Goal: Task Accomplishment & Management: Use online tool/utility

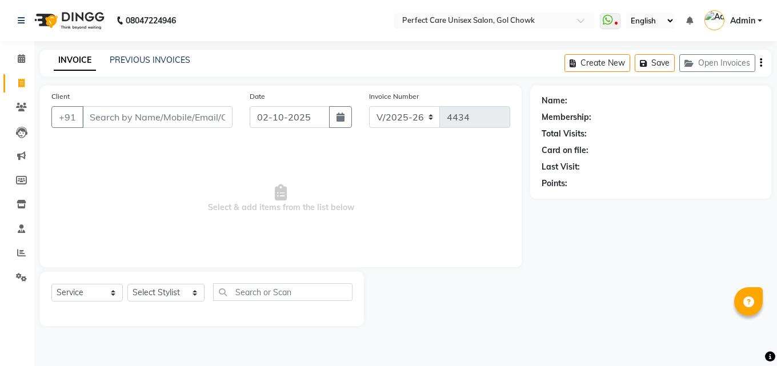
select select "4751"
select select "service"
click at [23, 108] on icon at bounding box center [21, 107] width 11 height 9
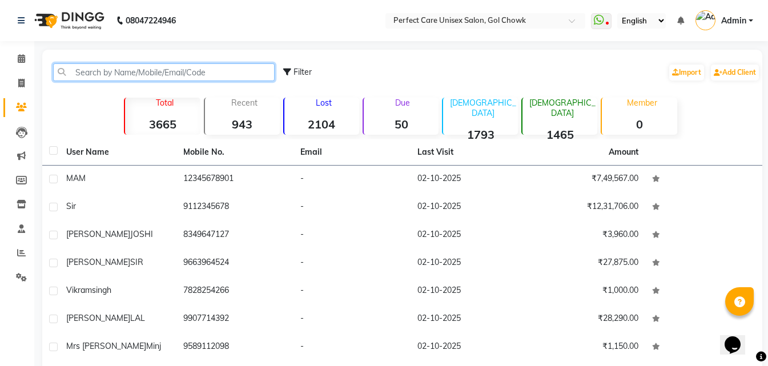
click at [192, 68] on input "text" at bounding box center [164, 72] width 222 height 18
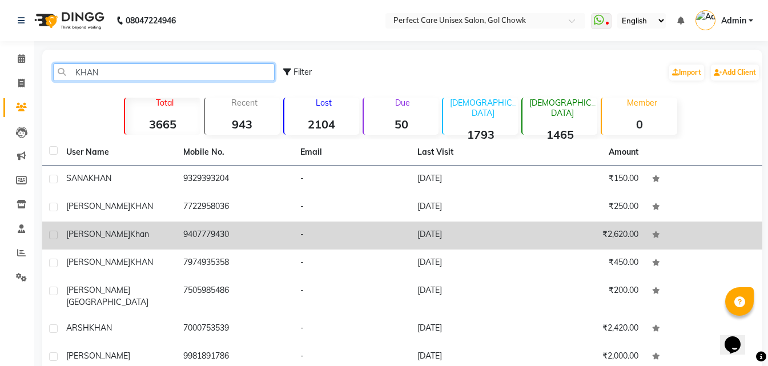
type input "KHAN"
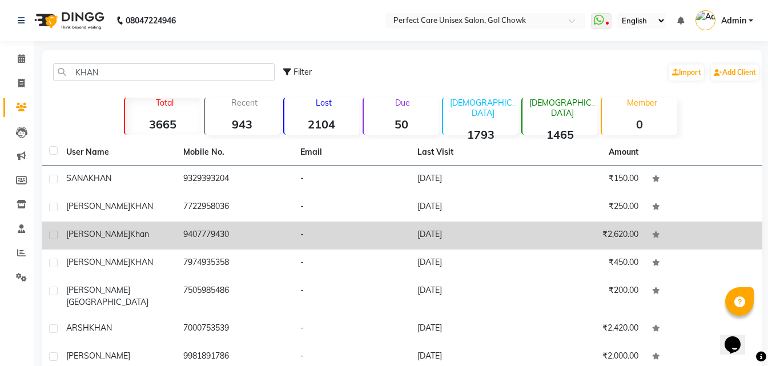
drag, startPoint x: 178, startPoint y: 232, endPoint x: 238, endPoint y: 236, distance: 60.1
click at [238, 236] on td "9407779430" at bounding box center [234, 236] width 117 height 28
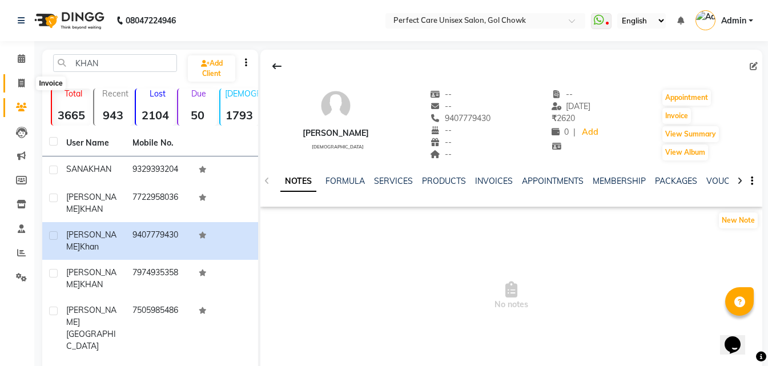
click at [26, 85] on span at bounding box center [21, 83] width 20 height 13
select select "service"
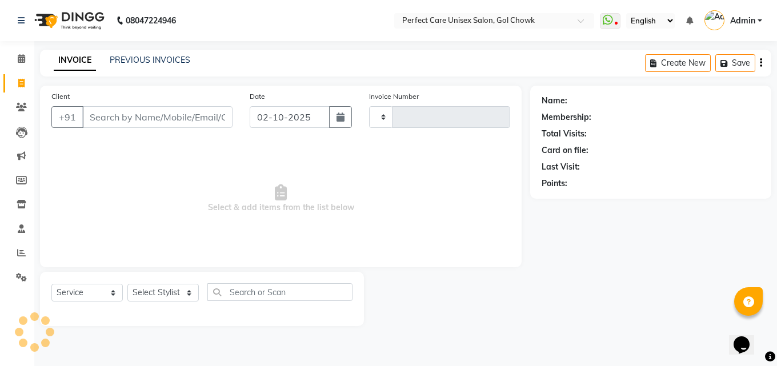
type input "4434"
select select "4751"
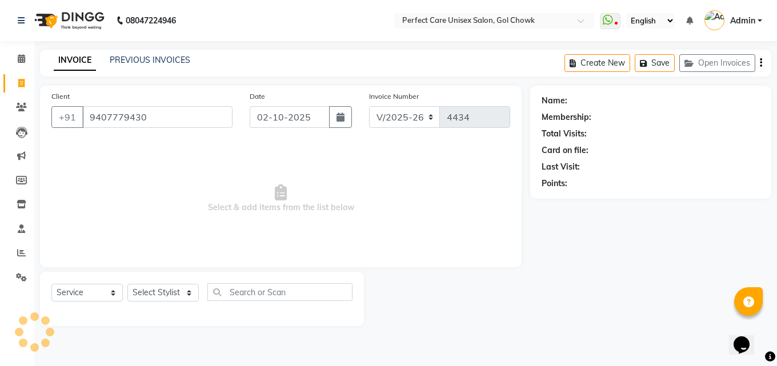
type input "9407779430"
select select "1: Object"
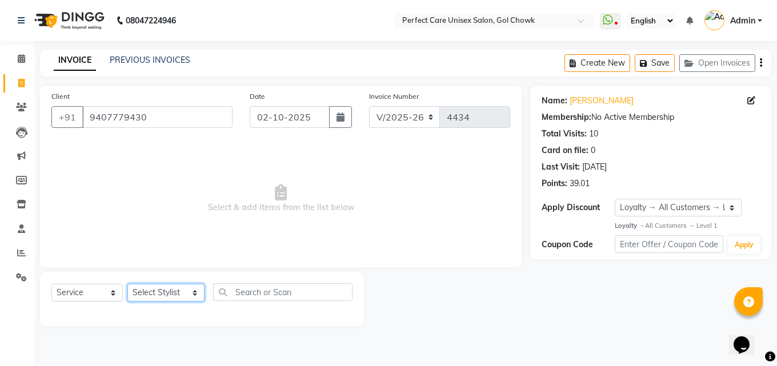
click at [162, 285] on select "Select Stylist MISS. [PERSON_NAME] [PERSON_NAME] MISS [PERSON_NAME] MISS [PERSO…" at bounding box center [165, 293] width 77 height 18
select select "78640"
click at [127, 284] on select "Select Stylist MISS. [PERSON_NAME] [PERSON_NAME] MISS [PERSON_NAME] MISS [PERSO…" at bounding box center [165, 293] width 77 height 18
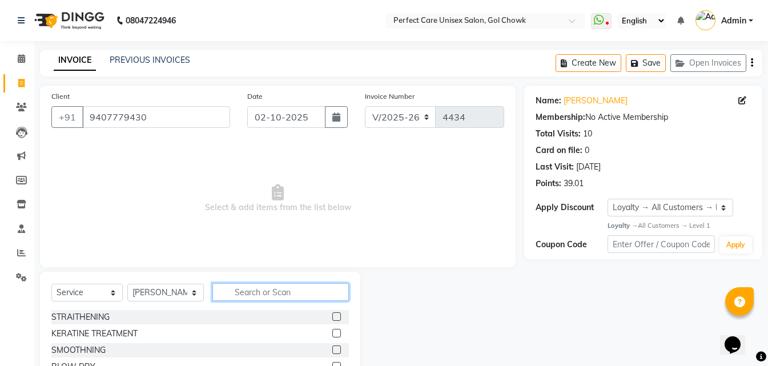
click at [272, 293] on input "text" at bounding box center [280, 292] width 136 height 18
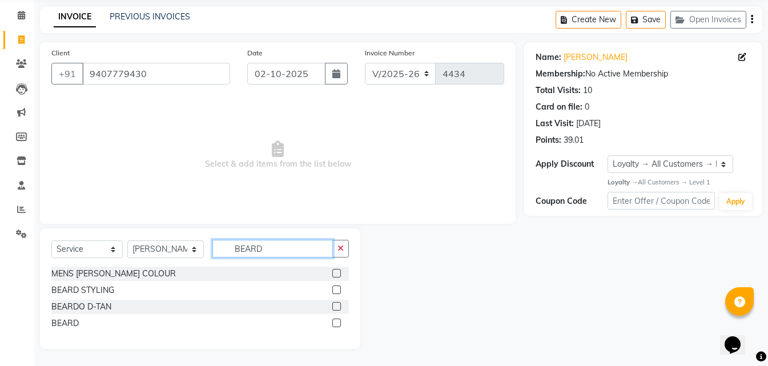
type input "BEARD"
click at [337, 321] on label at bounding box center [336, 323] width 9 height 9
click at [337, 321] on input "checkbox" at bounding box center [335, 323] width 7 height 7
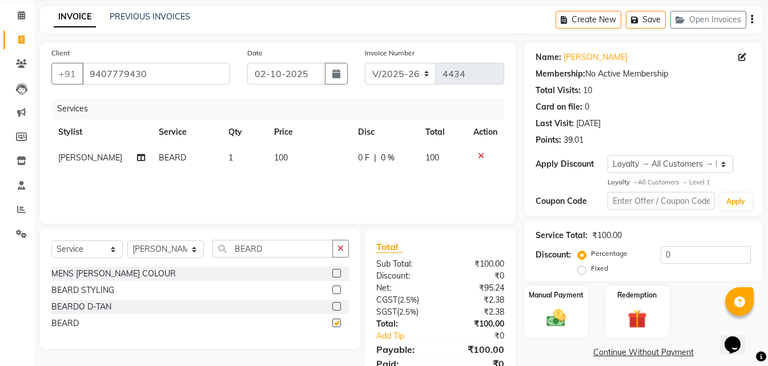
checkbox input "false"
click at [124, 74] on input "9407779430" at bounding box center [156, 74] width 148 height 22
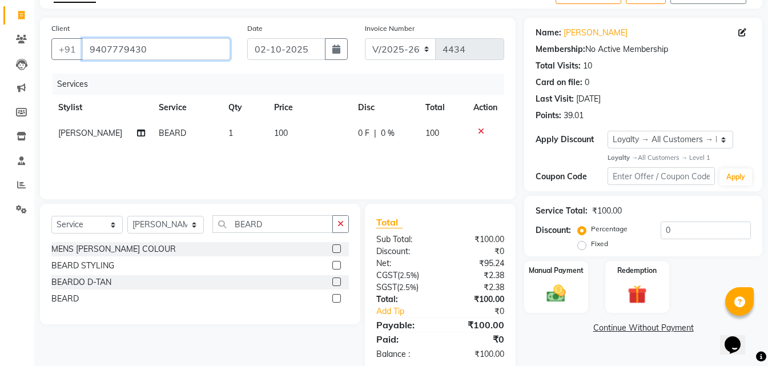
scroll to position [91, 0]
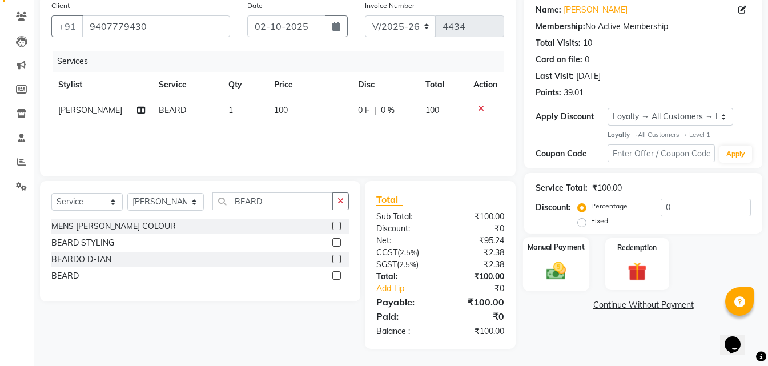
click at [565, 258] on div "Manual Payment" at bounding box center [556, 264] width 66 height 54
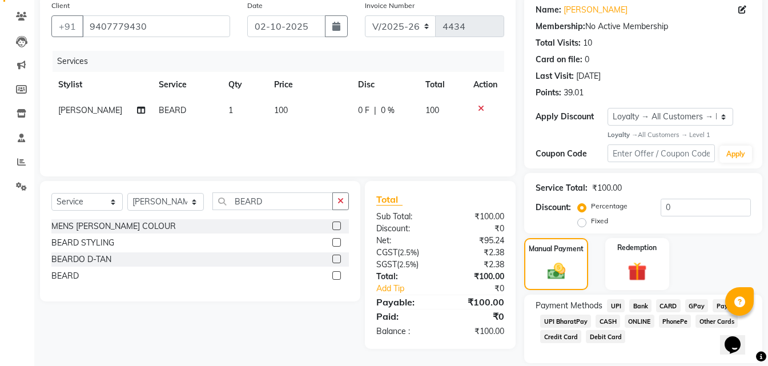
click at [639, 320] on span "ONLINE" at bounding box center [640, 321] width 30 height 13
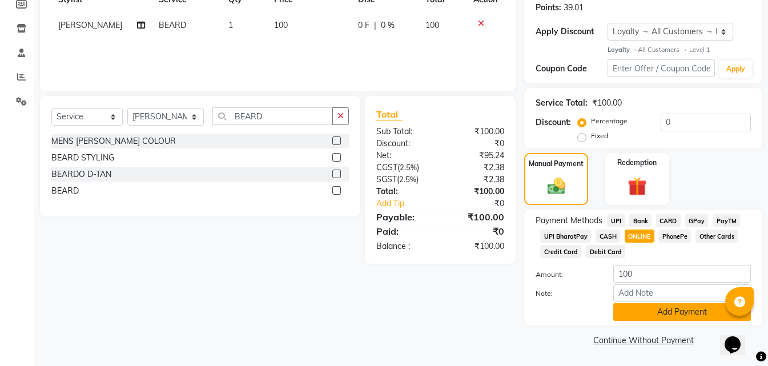
click at [638, 308] on button "Add Payment" at bounding box center [682, 312] width 138 height 18
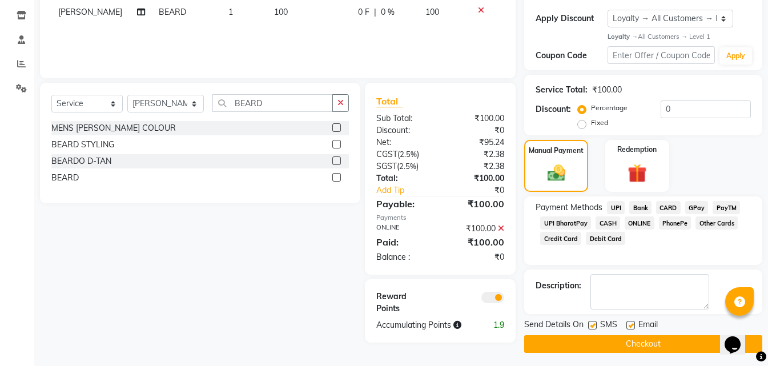
scroll to position [193, 0]
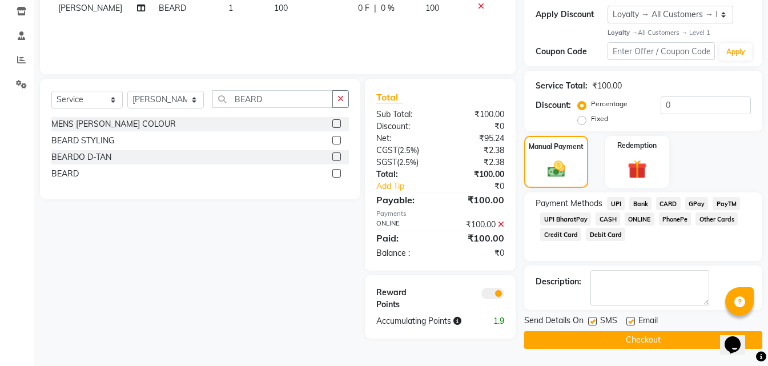
click at [613, 331] on div "Send Details On SMS Email Checkout" at bounding box center [643, 332] width 238 height 34
click at [613, 335] on button "Checkout" at bounding box center [643, 340] width 238 height 18
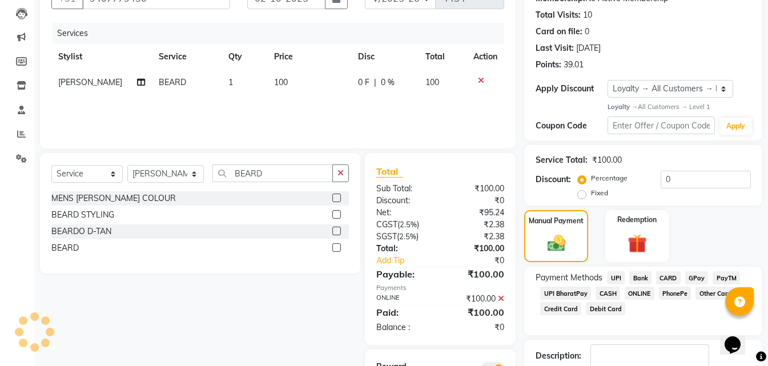
scroll to position [32, 0]
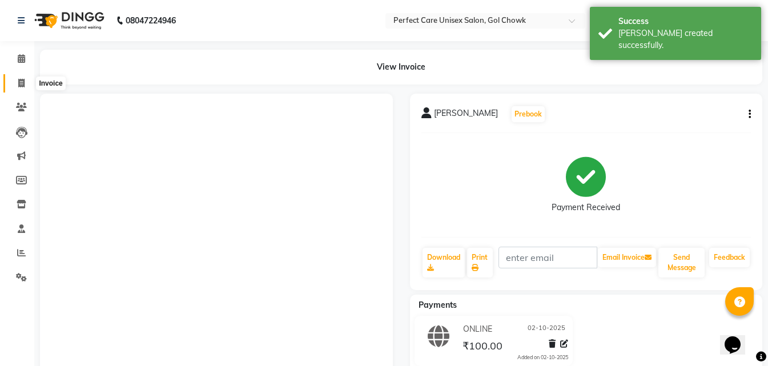
click at [27, 79] on span at bounding box center [21, 83] width 20 height 13
select select "service"
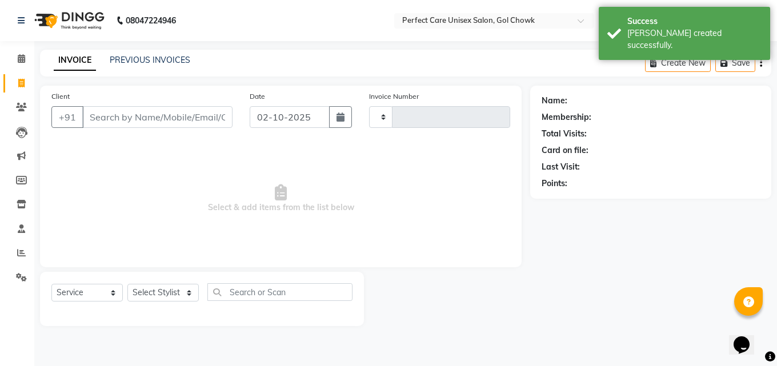
type input "4435"
select select "4751"
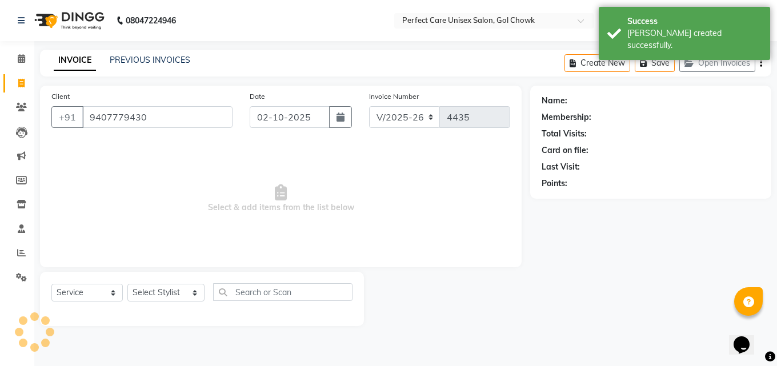
type input "9407779430"
select select "1: Object"
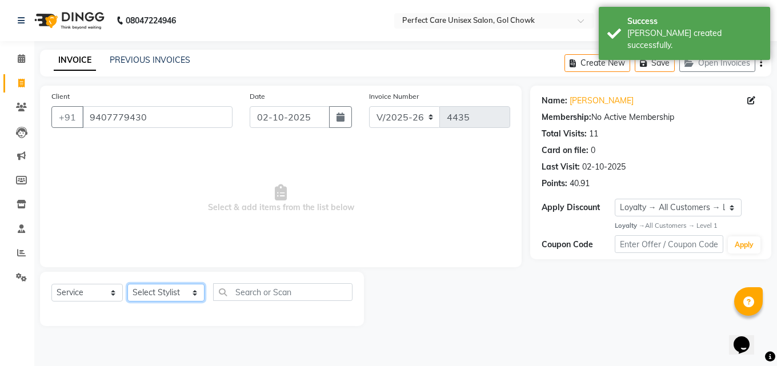
click at [162, 284] on select "Select Stylist MISS. [PERSON_NAME] [PERSON_NAME] MISS [PERSON_NAME] MISS [PERSO…" at bounding box center [165, 293] width 77 height 18
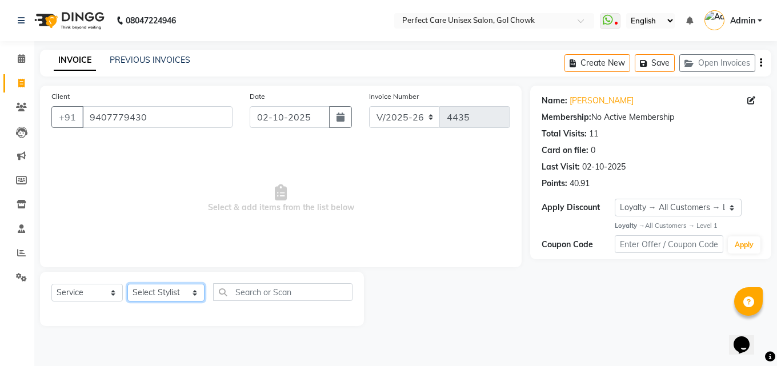
select select "70841"
click at [127, 284] on select "Select Stylist MISS. [PERSON_NAME] [PERSON_NAME] MISS [PERSON_NAME] MISS [PERSO…" at bounding box center [165, 293] width 77 height 18
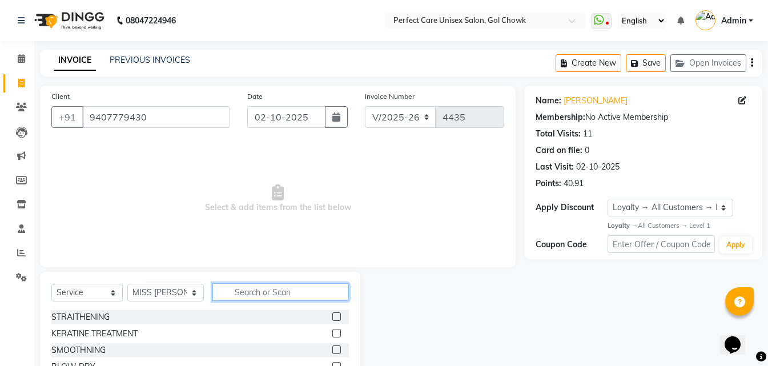
click at [260, 295] on input "text" at bounding box center [280, 292] width 136 height 18
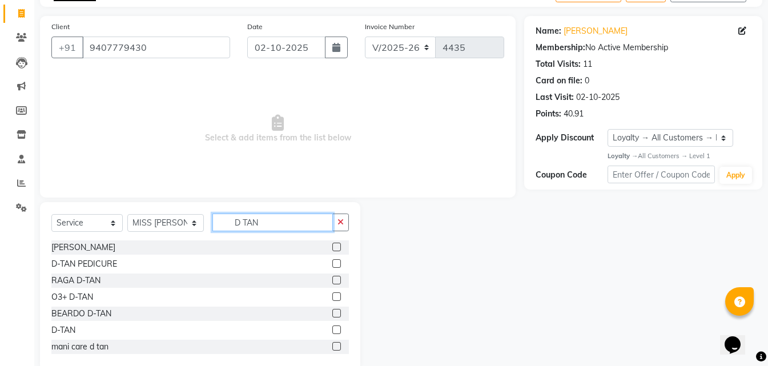
scroll to position [91, 0]
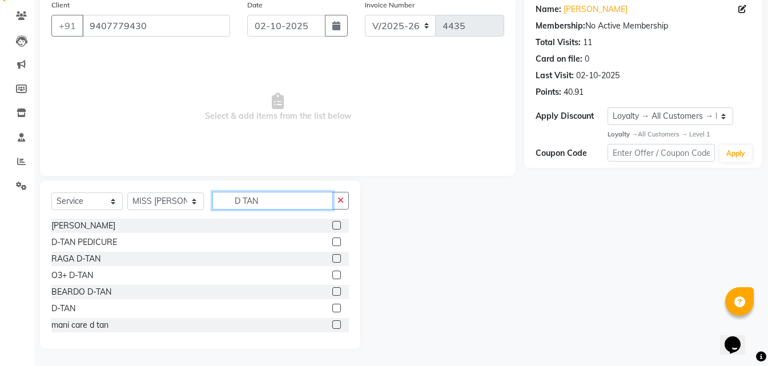
type input "D TAN"
click at [332, 259] on label at bounding box center [336, 258] width 9 height 9
click at [332, 259] on input "checkbox" at bounding box center [335, 258] width 7 height 7
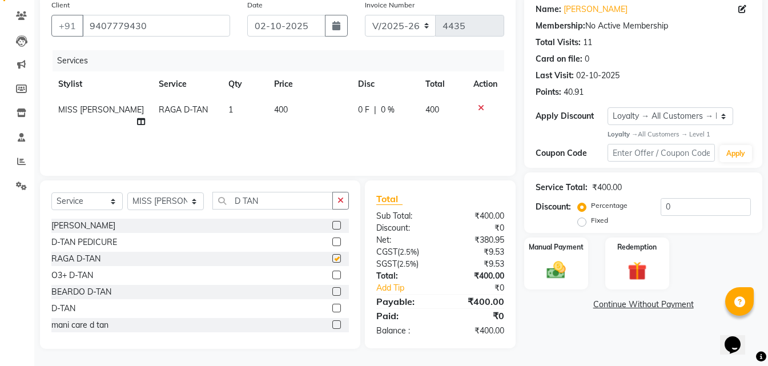
checkbox input "false"
click at [565, 267] on img at bounding box center [556, 270] width 32 height 23
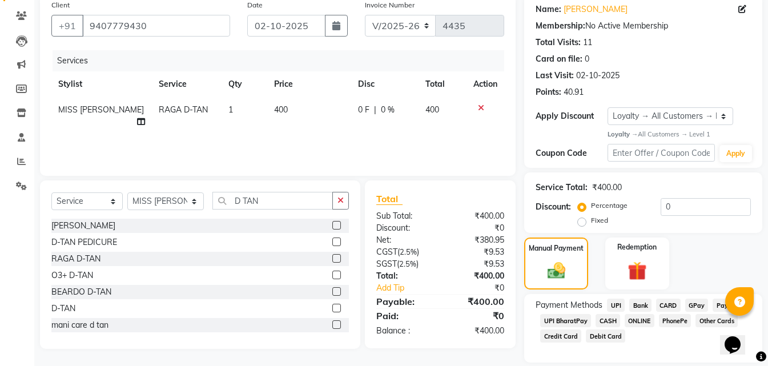
click at [633, 319] on span "ONLINE" at bounding box center [640, 320] width 30 height 13
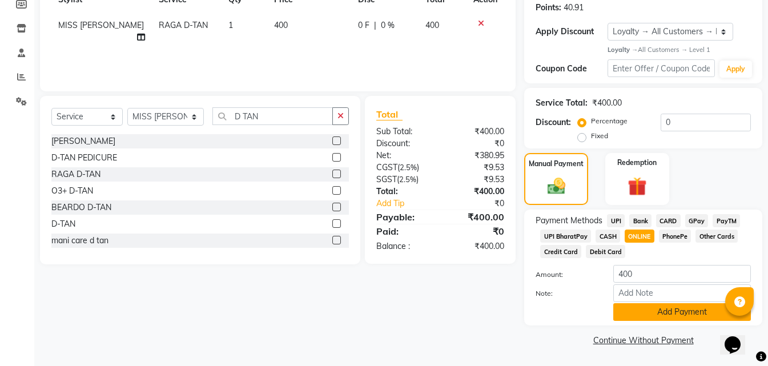
click at [654, 311] on button "Add Payment" at bounding box center [682, 312] width 138 height 18
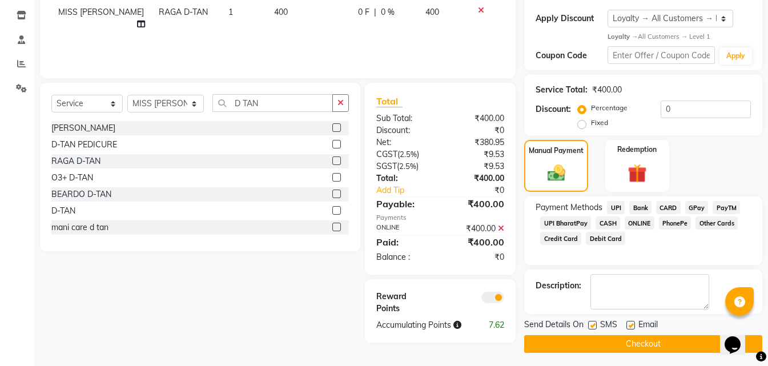
scroll to position [193, 0]
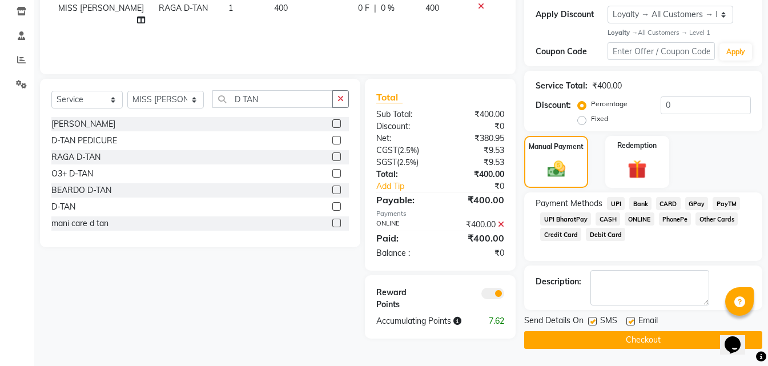
click at [614, 340] on button "Checkout" at bounding box center [643, 340] width 238 height 18
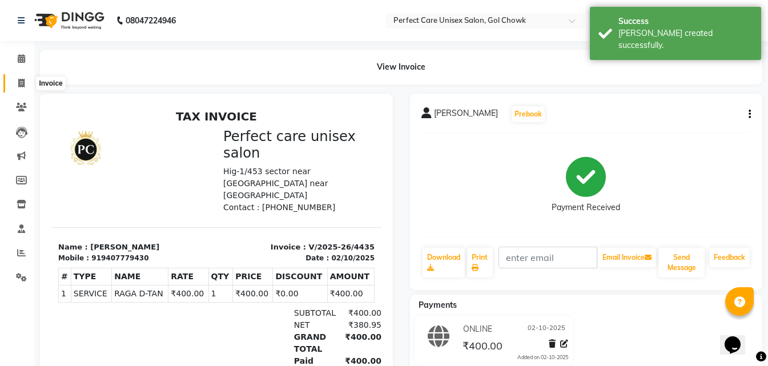
click at [21, 79] on icon at bounding box center [21, 83] width 6 height 9
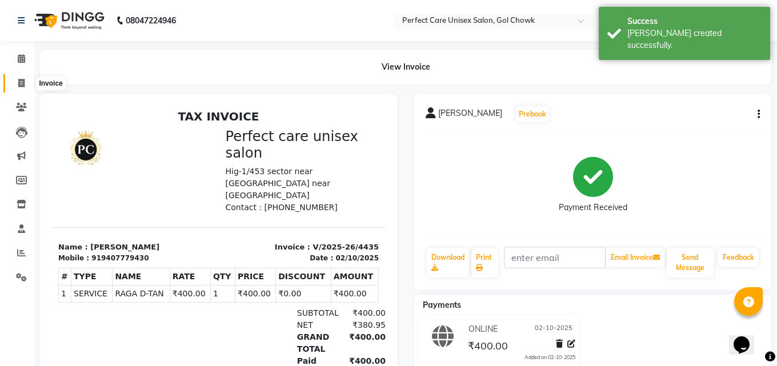
select select "4751"
select select "service"
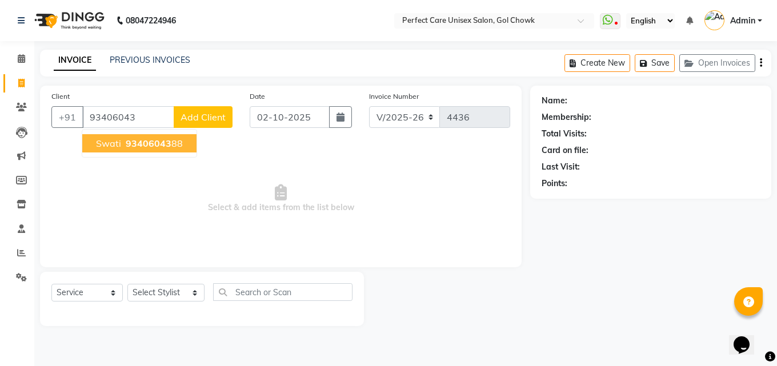
click at [148, 140] on span "93406043" at bounding box center [149, 143] width 46 height 11
type input "9340604388"
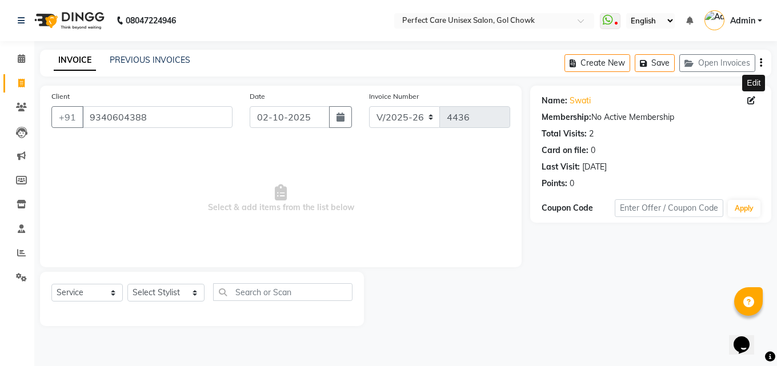
drag, startPoint x: 753, startPoint y: 99, endPoint x: 633, endPoint y: 118, distance: 121.9
click at [753, 99] on icon at bounding box center [751, 100] width 8 height 8
select select "[DEMOGRAPHIC_DATA]"
select select
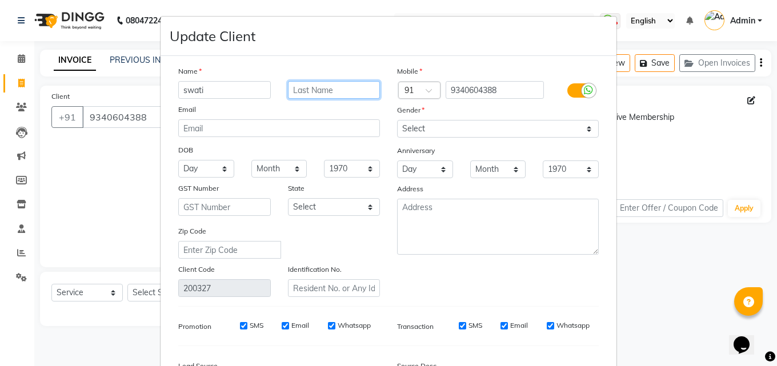
click at [321, 86] on input "text" at bounding box center [334, 90] width 92 height 18
type input "[PERSON_NAME]"
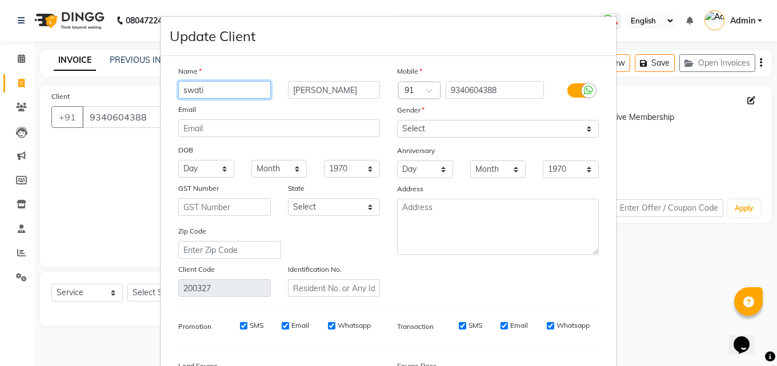
drag, startPoint x: 233, startPoint y: 86, endPoint x: 171, endPoint y: 90, distance: 61.8
click at [171, 90] on div "swati" at bounding box center [225, 90] width 110 height 18
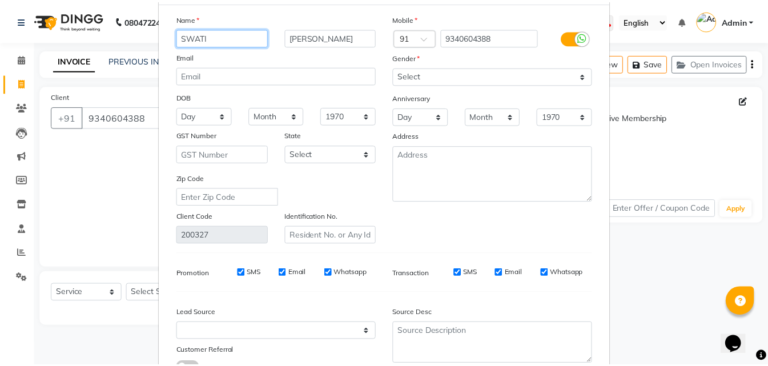
scroll to position [140, 0]
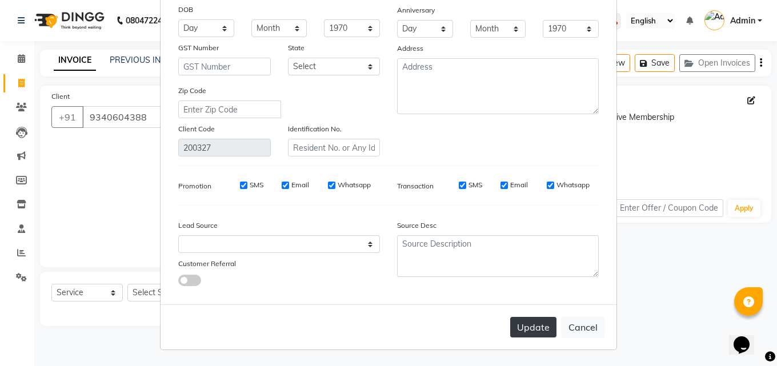
type input "SWATI"
click at [521, 326] on button "Update" at bounding box center [533, 327] width 46 height 21
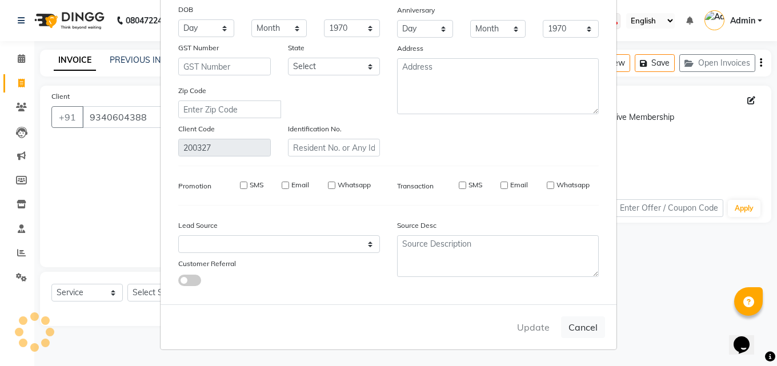
select select
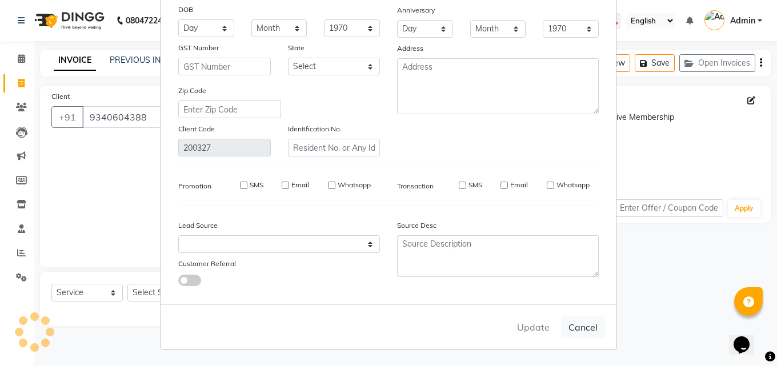
select select
checkbox input "false"
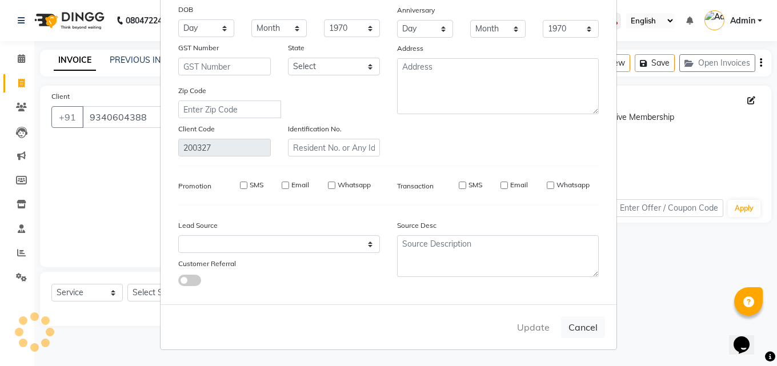
checkbox input "false"
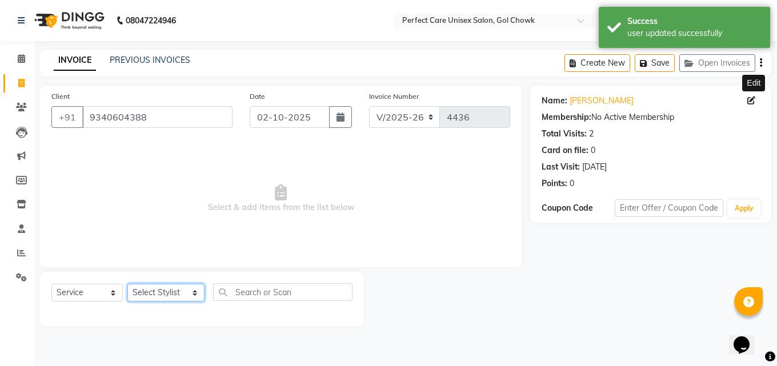
click at [169, 293] on select "Select Stylist MISS. [PERSON_NAME] [PERSON_NAME] MISS [PERSON_NAME] MISS [PERSO…" at bounding box center [165, 293] width 77 height 18
select select "32649"
click at [127, 284] on select "Select Stylist MISS. [PERSON_NAME] [PERSON_NAME] MISS [PERSON_NAME] MISS [PERSO…" at bounding box center [165, 293] width 77 height 18
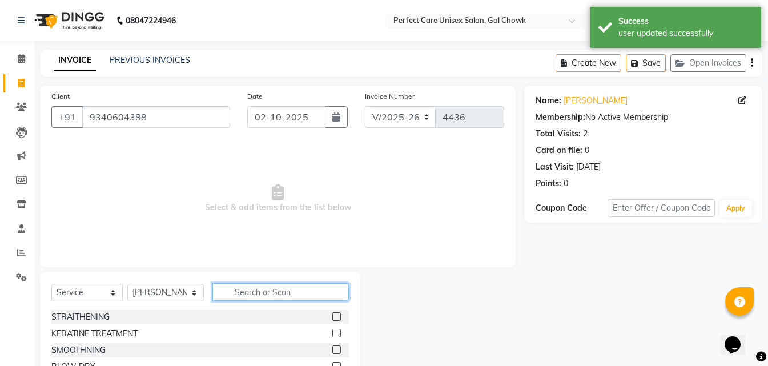
click at [268, 296] on input "text" at bounding box center [280, 292] width 136 height 18
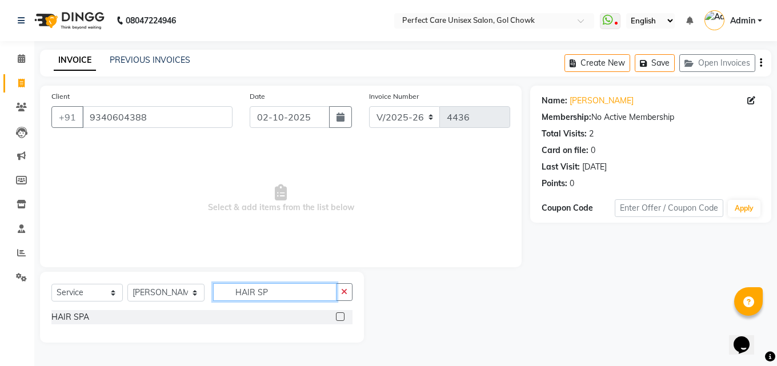
type input "HAIR SP"
click at [337, 316] on label at bounding box center [340, 316] width 9 height 9
click at [337, 316] on input "checkbox" at bounding box center [339, 316] width 7 height 7
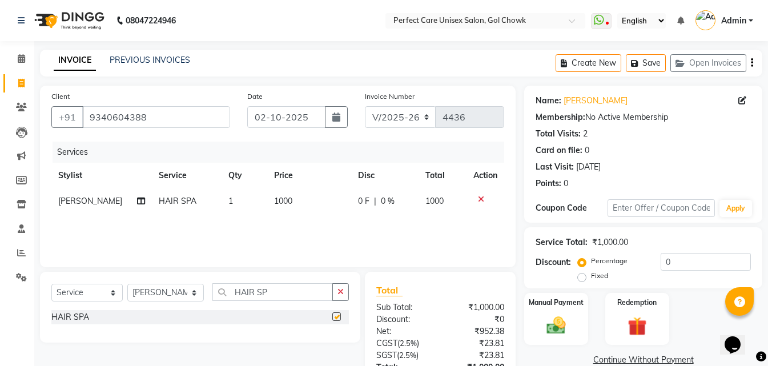
checkbox input "false"
click at [123, 119] on input "9340604388" at bounding box center [156, 117] width 148 height 22
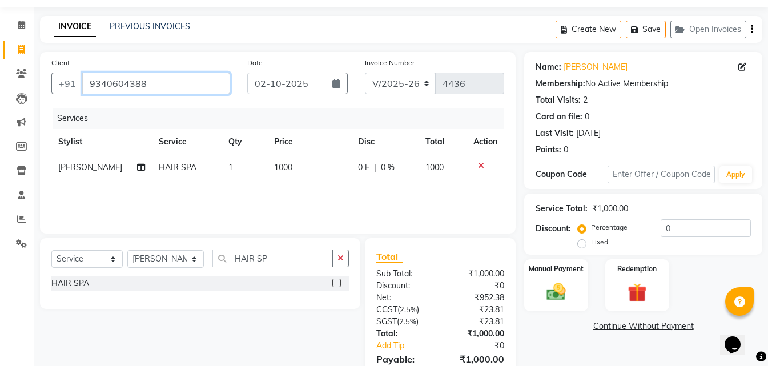
scroll to position [91, 0]
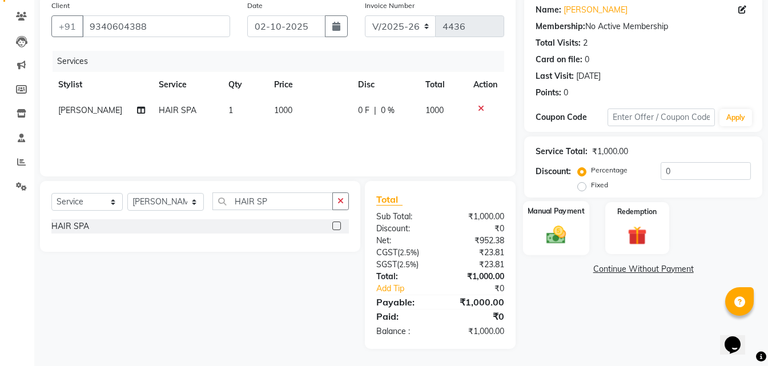
click at [561, 245] on img at bounding box center [556, 234] width 32 height 23
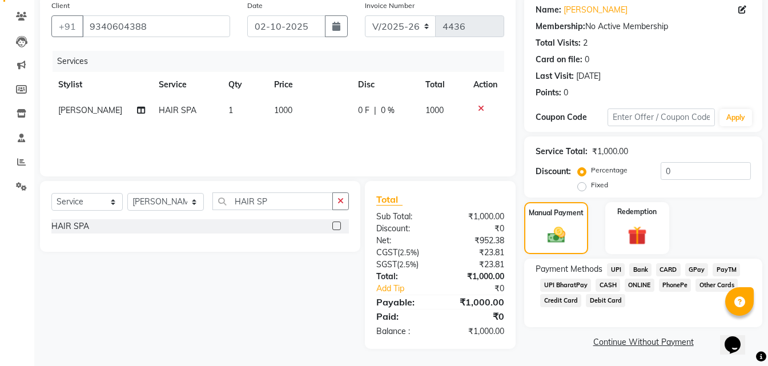
click at [637, 283] on span "ONLINE" at bounding box center [640, 285] width 30 height 13
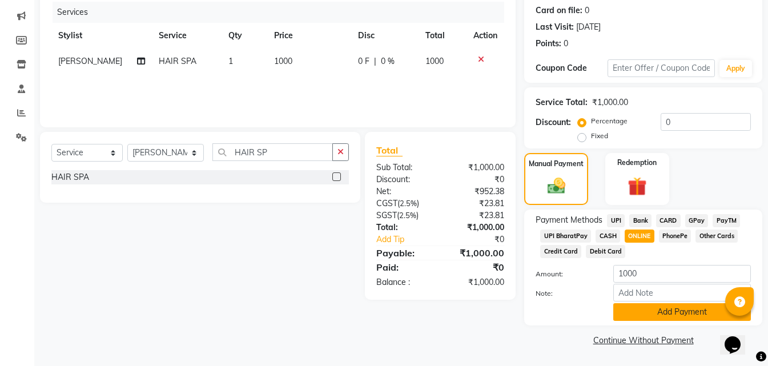
click at [634, 305] on button "Add Payment" at bounding box center [682, 312] width 138 height 18
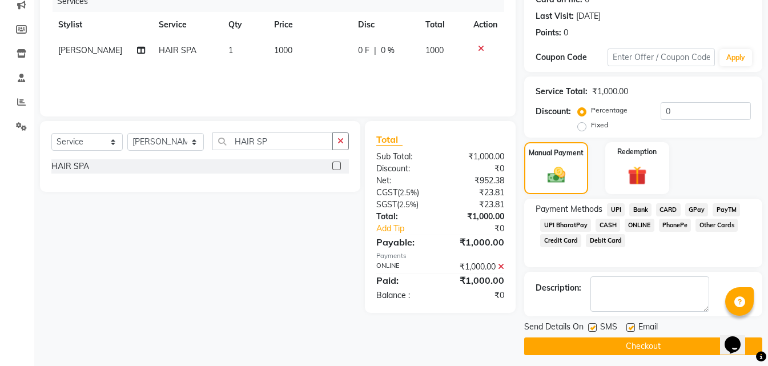
scroll to position [157, 0]
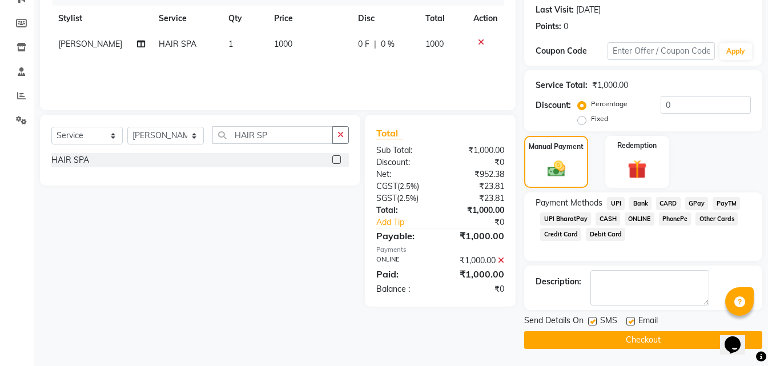
click at [610, 340] on button "Checkout" at bounding box center [643, 340] width 238 height 18
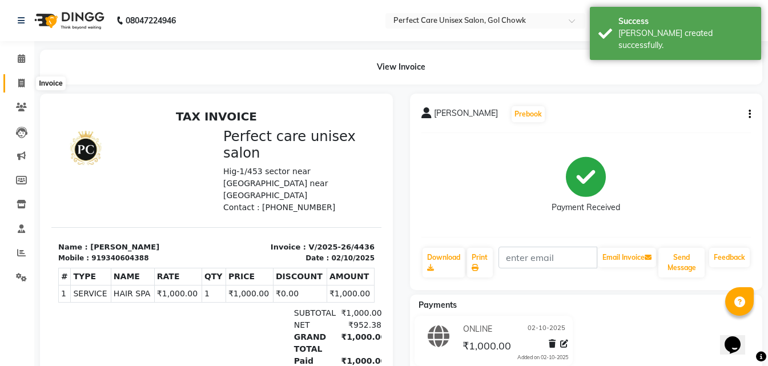
click at [26, 86] on span at bounding box center [21, 83] width 20 height 13
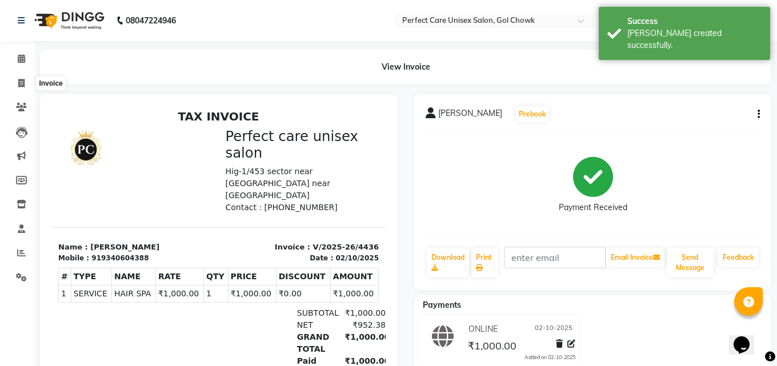
select select "service"
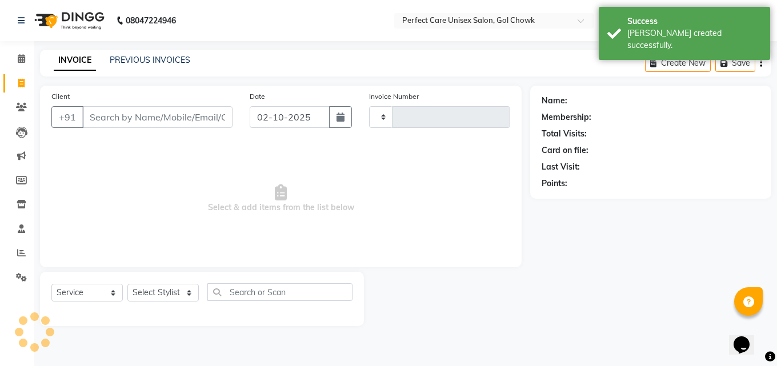
type input "4437"
select select "4751"
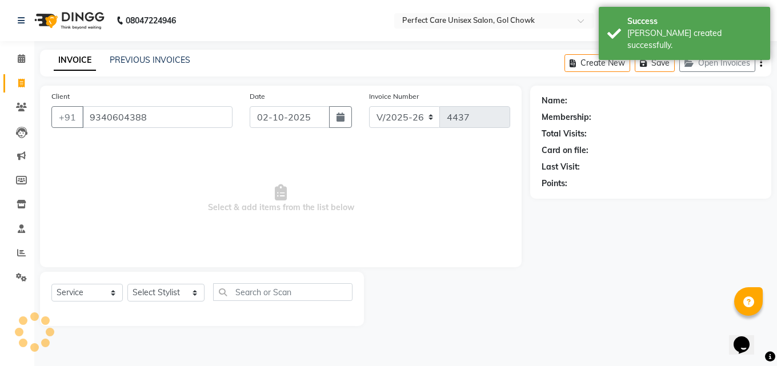
type input "9340604388"
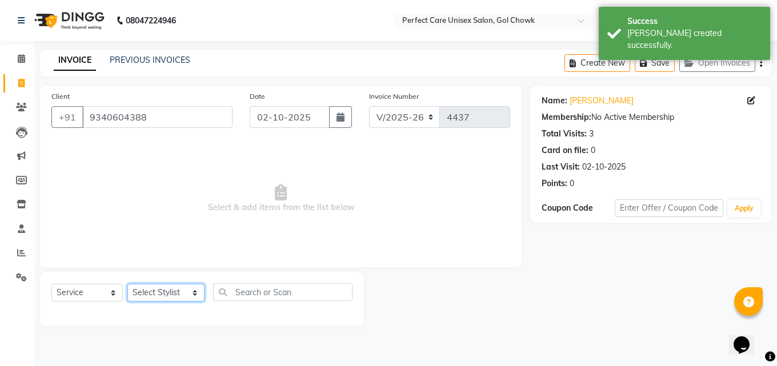
click at [166, 298] on select "Select Stylist MISS. [PERSON_NAME] [PERSON_NAME] MISS [PERSON_NAME] MISS [PERSO…" at bounding box center [165, 293] width 77 height 18
select select "78640"
click at [127, 284] on select "Select Stylist MISS. [PERSON_NAME] [PERSON_NAME] MISS [PERSON_NAME] MISS [PERSO…" at bounding box center [165, 293] width 77 height 18
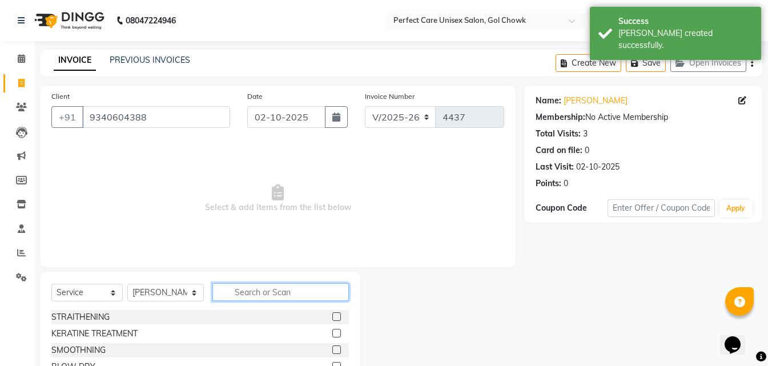
click at [240, 284] on input "text" at bounding box center [280, 292] width 136 height 18
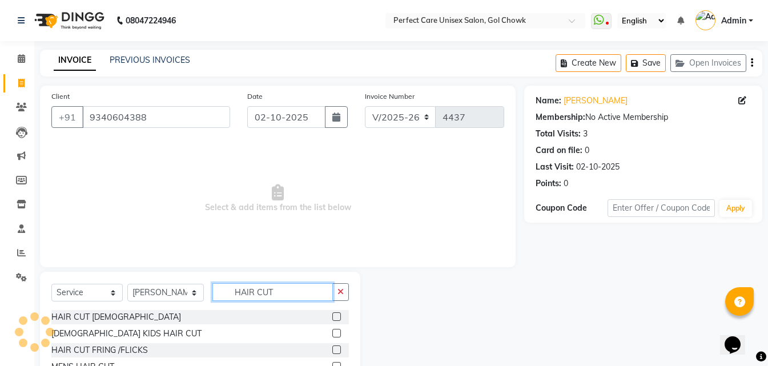
scroll to position [43, 0]
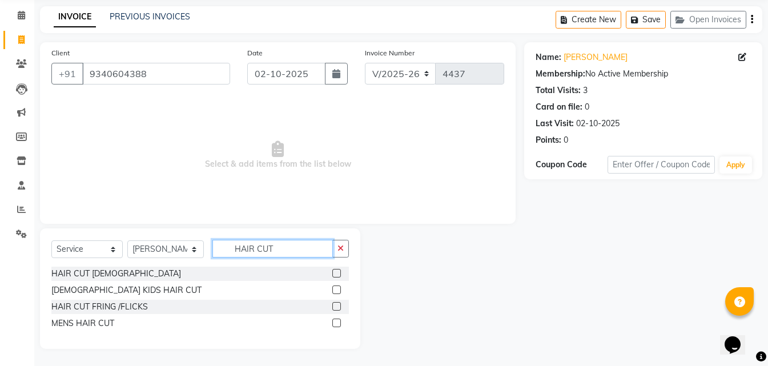
type input "HAIR CUT"
click at [339, 275] on label at bounding box center [336, 273] width 9 height 9
click at [339, 275] on input "checkbox" at bounding box center [335, 273] width 7 height 7
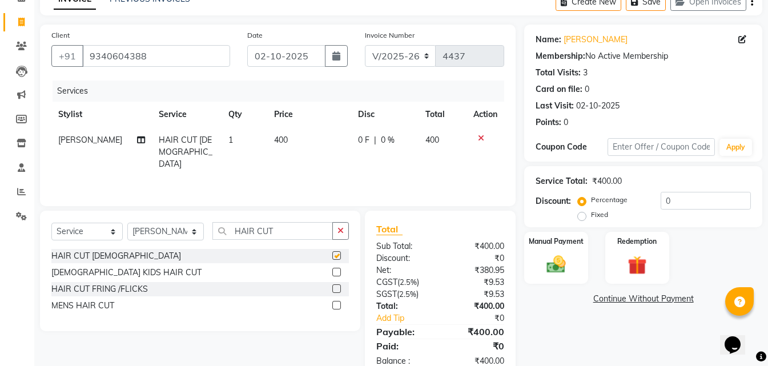
checkbox input "false"
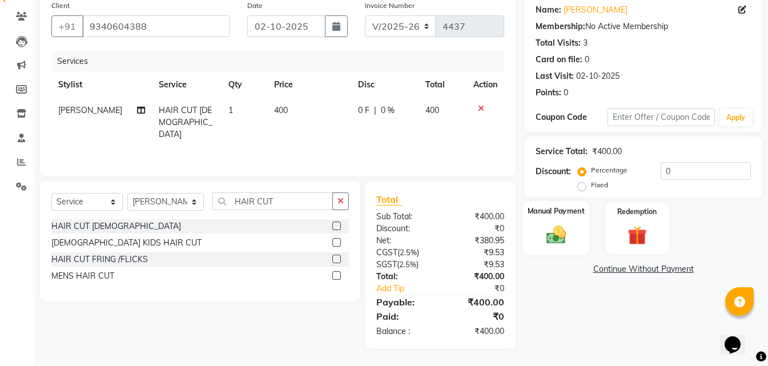
click at [574, 238] on div "Manual Payment" at bounding box center [556, 228] width 66 height 54
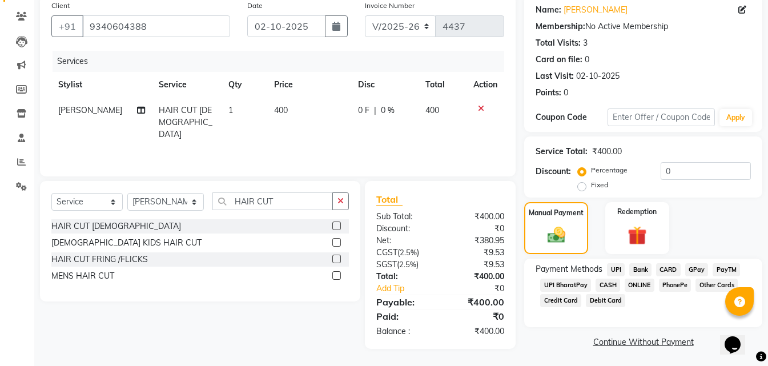
click at [635, 286] on span "ONLINE" at bounding box center [640, 285] width 30 height 13
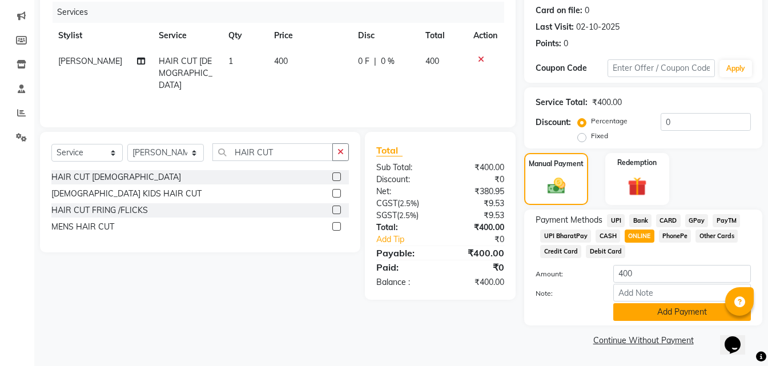
click at [660, 305] on button "Add Payment" at bounding box center [682, 312] width 138 height 18
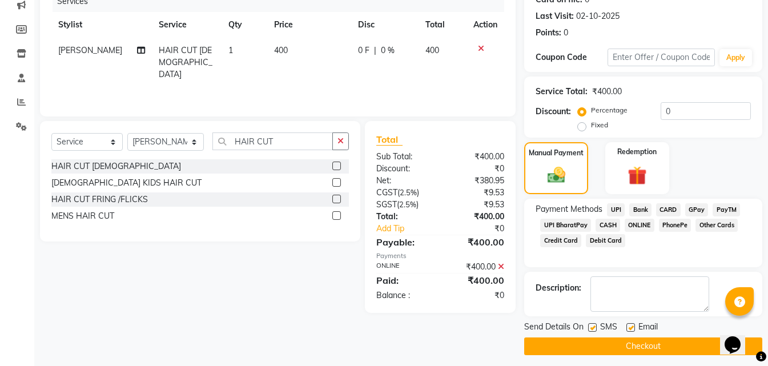
scroll to position [157, 0]
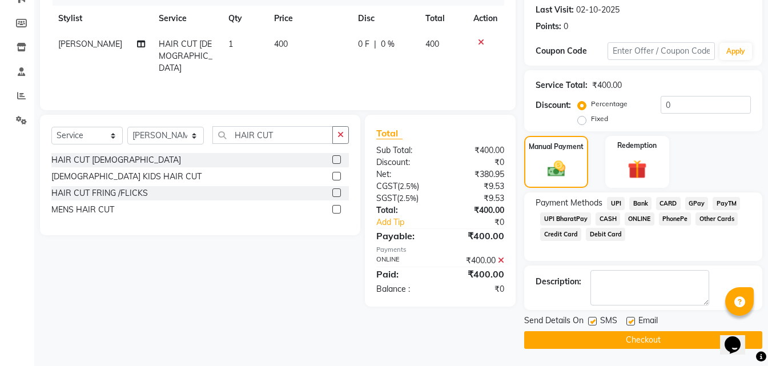
click at [635, 338] on button "Checkout" at bounding box center [643, 340] width 238 height 18
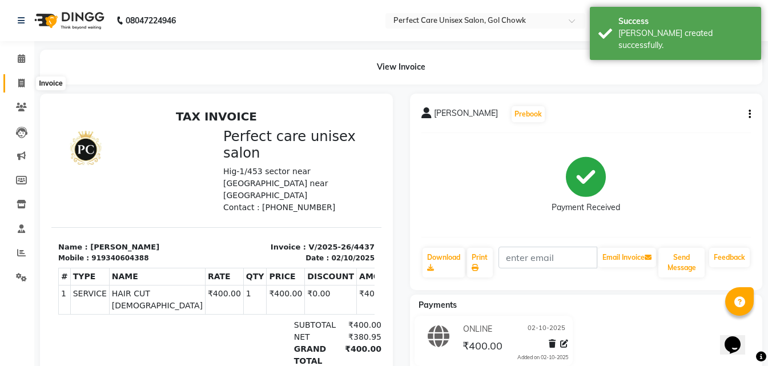
click at [17, 85] on span at bounding box center [21, 83] width 20 height 13
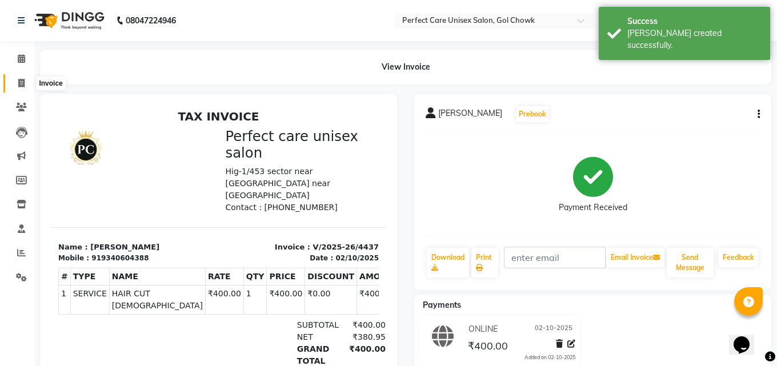
select select "4751"
select select "service"
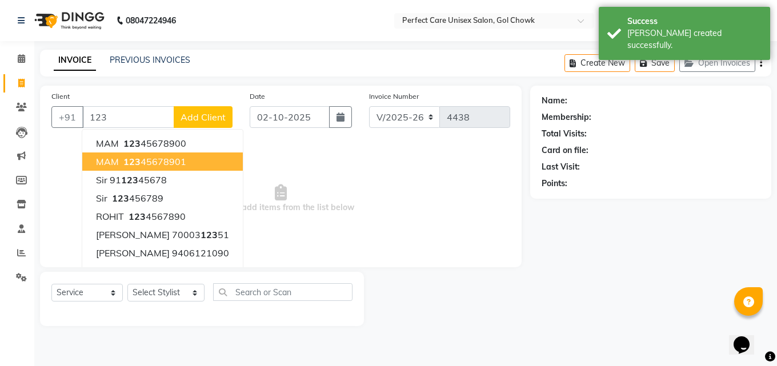
click at [153, 155] on button "MAM 123 45678901" at bounding box center [162, 161] width 160 height 18
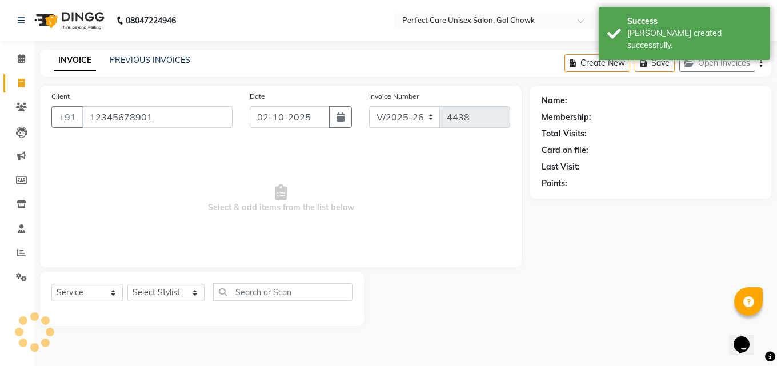
type input "12345678901"
select select "1: Object"
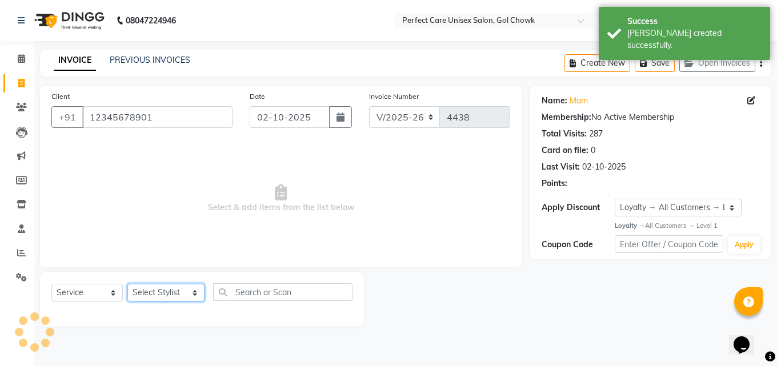
click at [168, 291] on select "Select Stylist MISS. [PERSON_NAME] [PERSON_NAME] MISS [PERSON_NAME] MISS [PERSO…" at bounding box center [165, 293] width 77 height 18
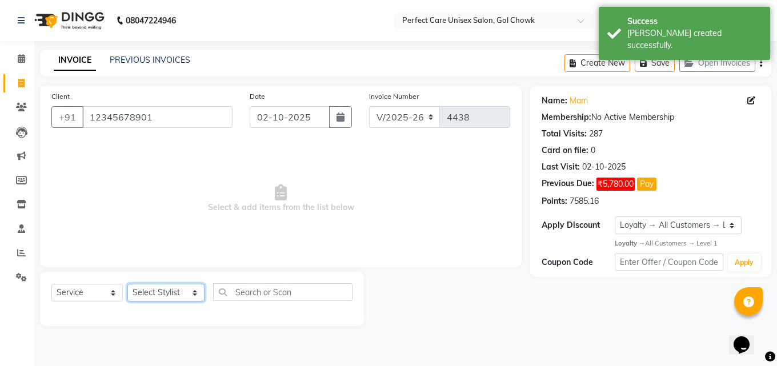
select select "28404"
click at [127, 284] on select "Select Stylist MISS. [PERSON_NAME] [PERSON_NAME] MISS [PERSON_NAME] MISS [PERSO…" at bounding box center [165, 293] width 77 height 18
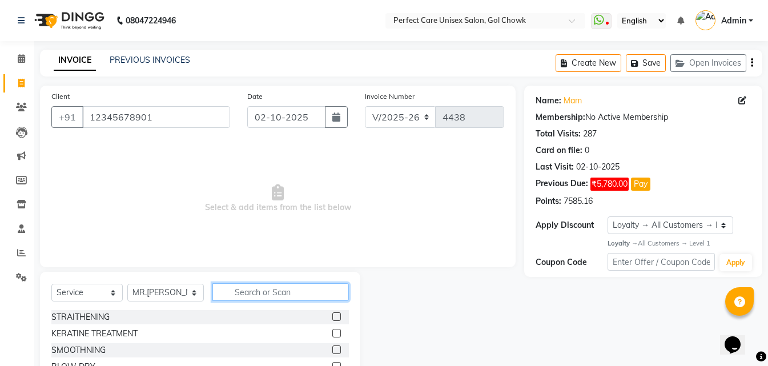
click at [258, 292] on input "text" at bounding box center [280, 292] width 136 height 18
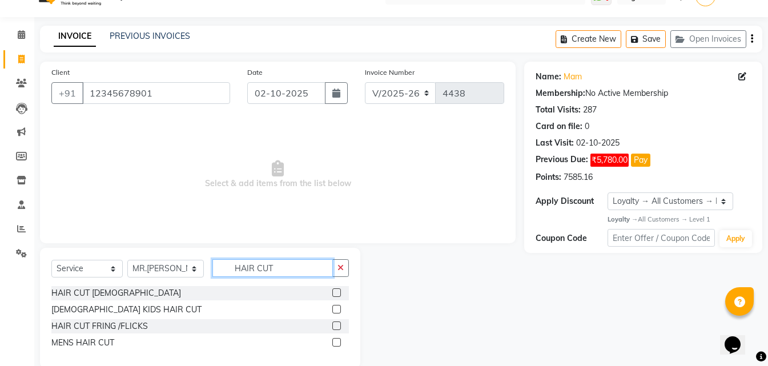
scroll to position [43, 0]
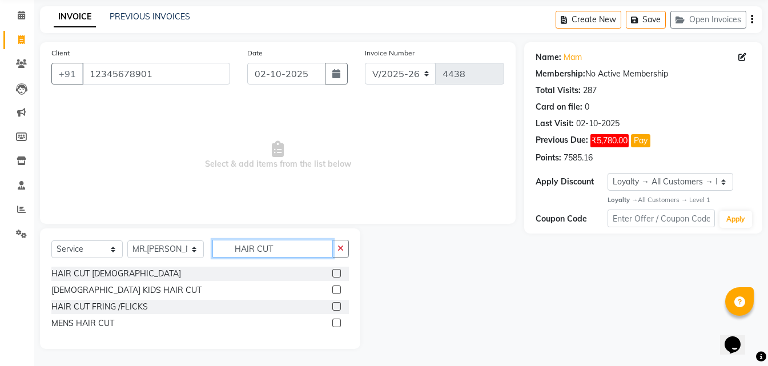
type input "HAIR CUT"
click at [331, 271] on div "HAIR CUT [DEMOGRAPHIC_DATA]" at bounding box center [199, 274] width 297 height 14
click at [337, 274] on label at bounding box center [336, 273] width 9 height 9
click at [337, 274] on input "checkbox" at bounding box center [335, 273] width 7 height 7
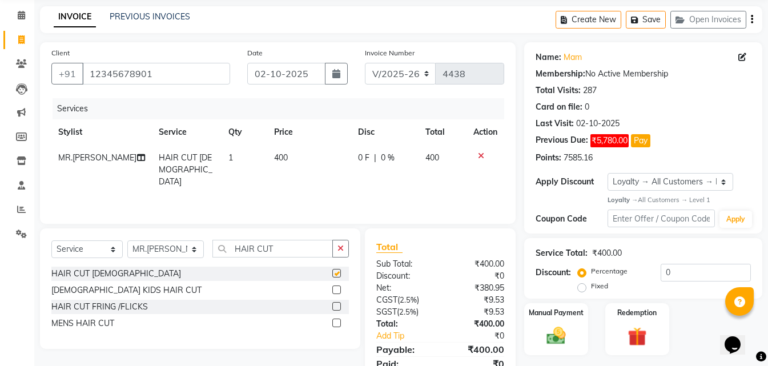
checkbox input "false"
click at [283, 171] on td "400" at bounding box center [309, 170] width 84 height 50
select select "28404"
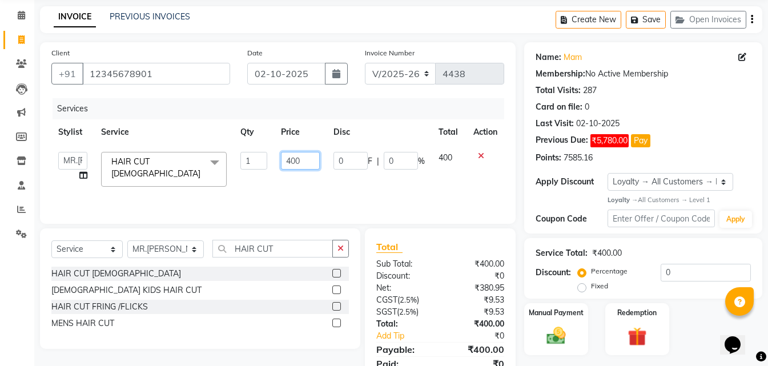
drag, startPoint x: 315, startPoint y: 159, endPoint x: 263, endPoint y: 162, distance: 52.1
click at [263, 162] on tr "MISS. [PERSON_NAME] [PERSON_NAME] MISS [PERSON_NAME] MISS [PERSON_NAME] MISS PI…" at bounding box center [277, 169] width 453 height 49
type input "300"
click at [297, 188] on div "Services Stylist Service Qty Price Disc Total Action MISS. [PERSON_NAME] [PERSO…" at bounding box center [277, 155] width 453 height 114
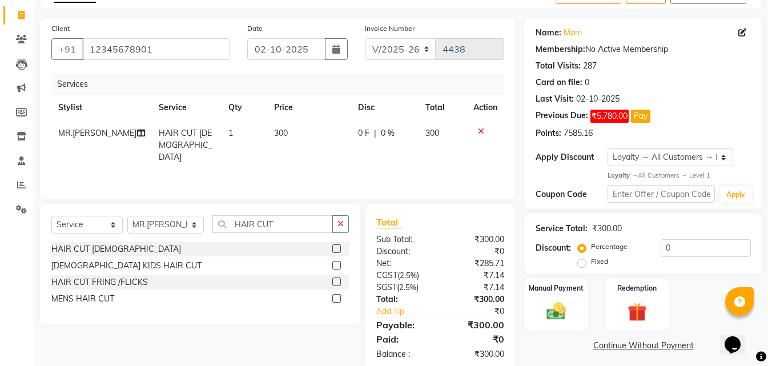
scroll to position [91, 0]
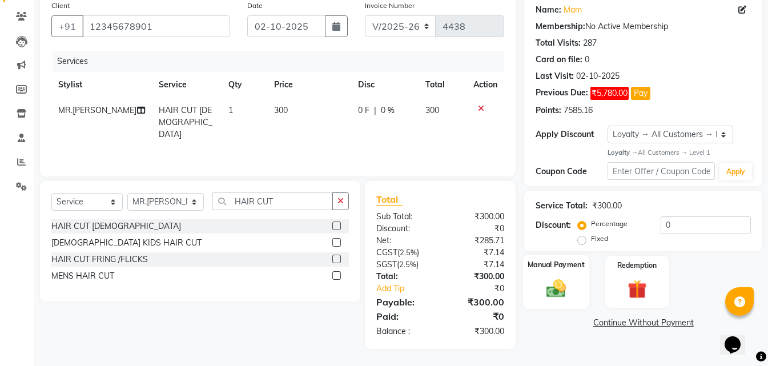
click at [525, 277] on div "Manual Payment" at bounding box center [556, 282] width 66 height 54
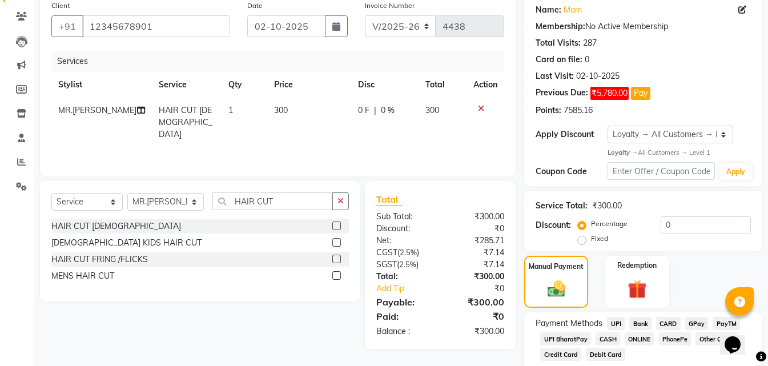
click at [612, 339] on span "CASH" at bounding box center [608, 338] width 25 height 13
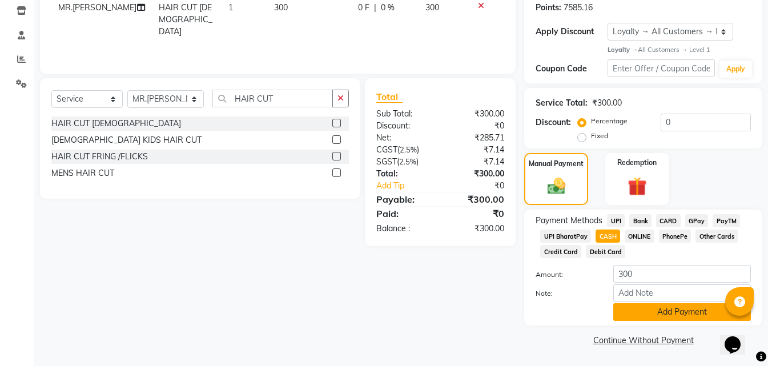
click at [645, 305] on button "Add Payment" at bounding box center [682, 312] width 138 height 18
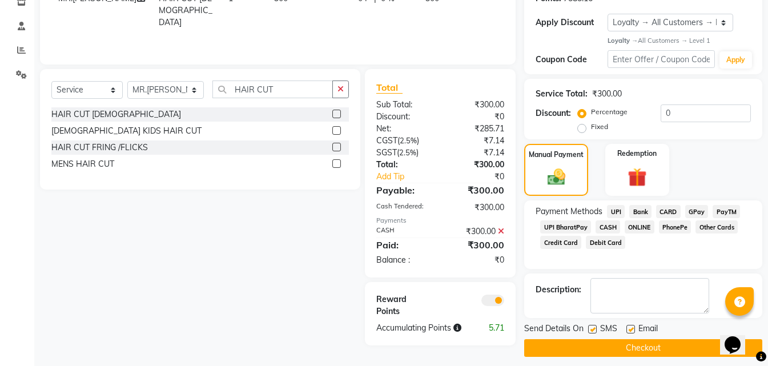
scroll to position [211, 0]
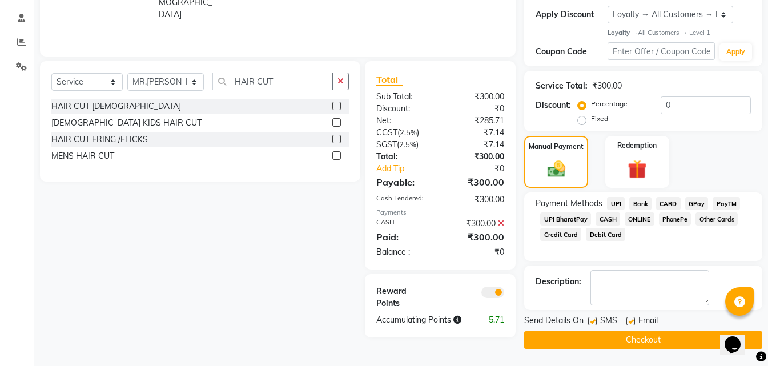
click at [610, 341] on button "Checkout" at bounding box center [643, 340] width 238 height 18
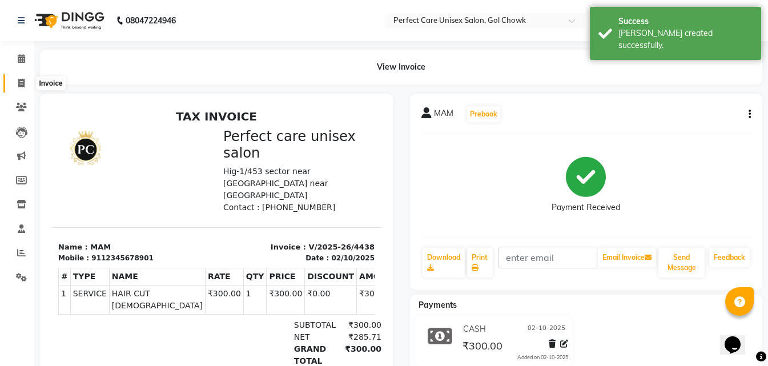
click at [19, 79] on icon at bounding box center [21, 83] width 6 height 9
select select "service"
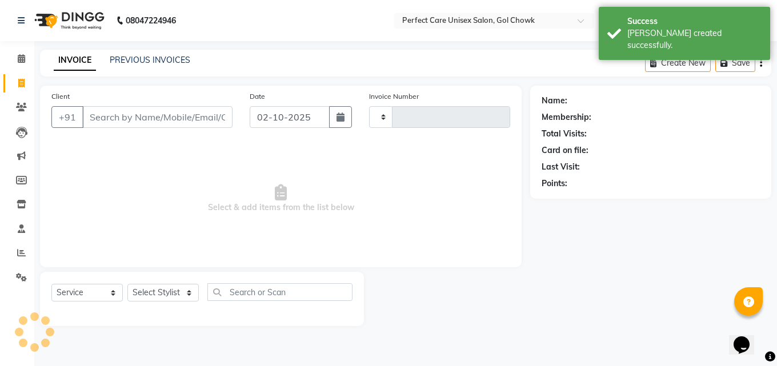
type input "4439"
select select "4751"
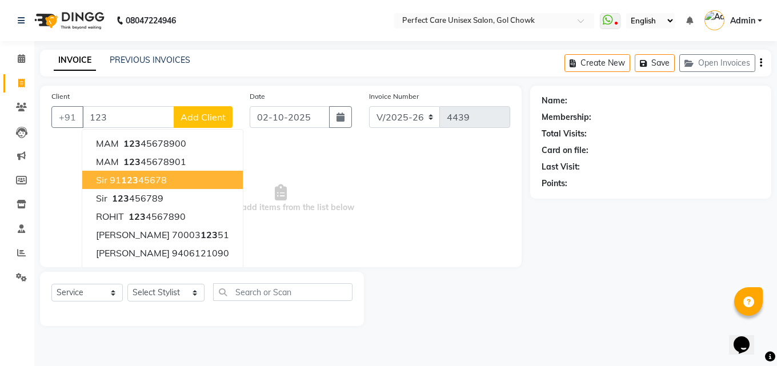
click at [160, 186] on button "sir 91 123 45678" at bounding box center [162, 180] width 160 height 18
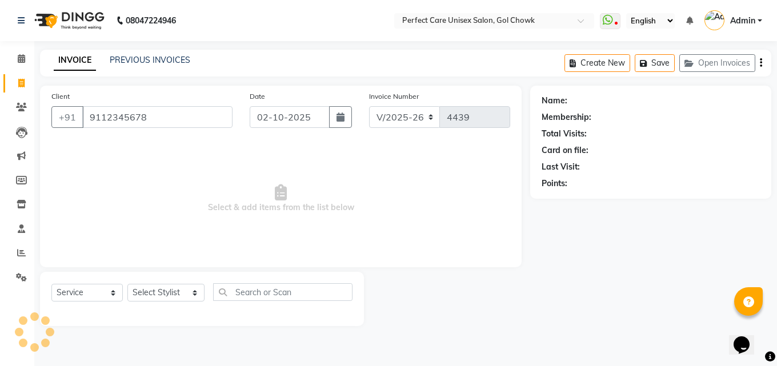
type input "9112345678"
select select "1: Object"
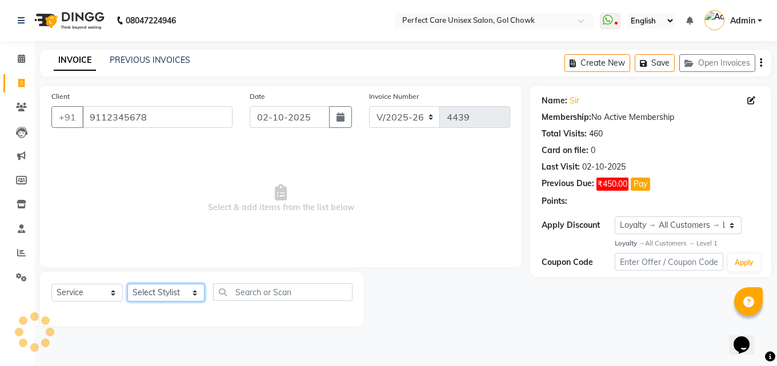
click at [166, 293] on select "Select Stylist MISS. [PERSON_NAME] [PERSON_NAME] MISS [PERSON_NAME] MISS [PERSO…" at bounding box center [165, 293] width 77 height 18
select select "71364"
click at [127, 284] on select "Select Stylist MISS. [PERSON_NAME] [PERSON_NAME] MISS [PERSON_NAME] MISS [PERSO…" at bounding box center [165, 293] width 77 height 18
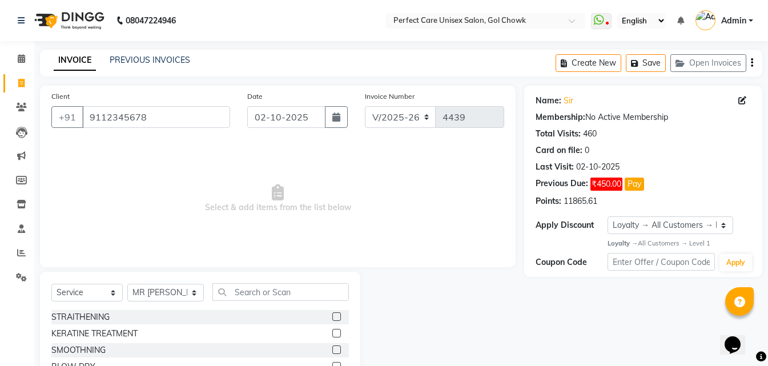
click at [265, 281] on div "Select Service Product Membership Package Voucher Prepaid Gift Card Select Styl…" at bounding box center [200, 356] width 320 height 168
click at [265, 283] on div "Select Service Product Membership Package Voucher Prepaid Gift Card Select Styl…" at bounding box center [200, 356] width 320 height 168
click at [255, 296] on input "text" at bounding box center [280, 292] width 136 height 18
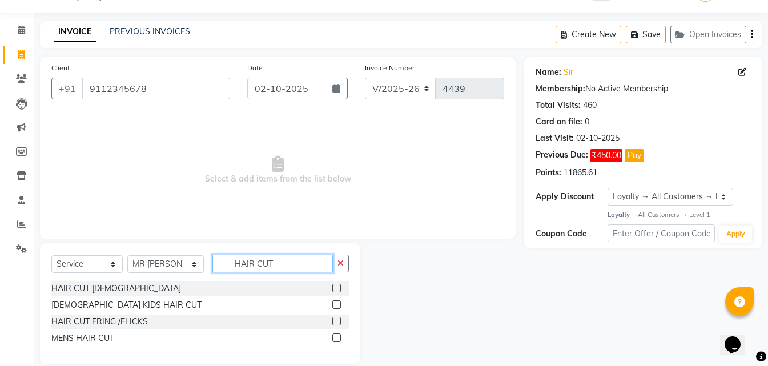
scroll to position [43, 0]
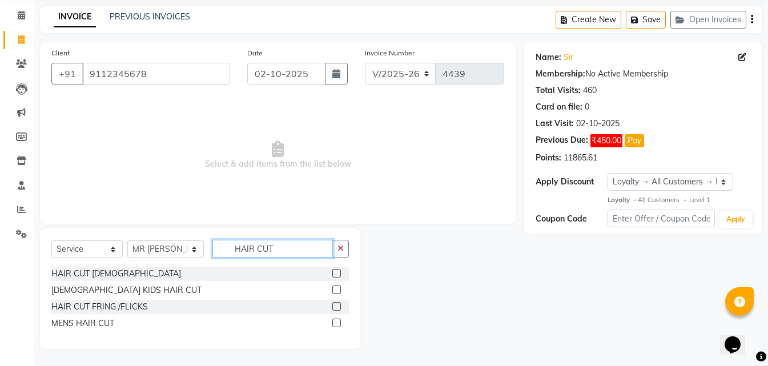
type input "HAIR CUT"
drag, startPoint x: 335, startPoint y: 321, endPoint x: 297, endPoint y: 279, distance: 57.0
click at [335, 321] on label at bounding box center [336, 323] width 9 height 9
click at [335, 321] on input "checkbox" at bounding box center [335, 323] width 7 height 7
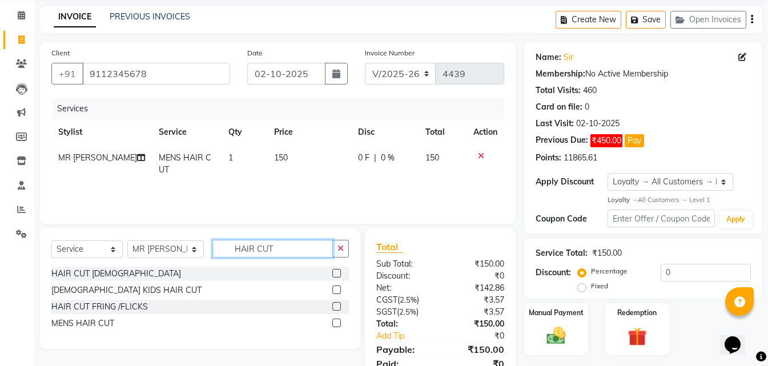
checkbox input "false"
drag, startPoint x: 286, startPoint y: 244, endPoint x: 208, endPoint y: 256, distance: 79.1
click at [212, 256] on input "HAIR CUT" at bounding box center [272, 249] width 120 height 18
type input "BEARD"
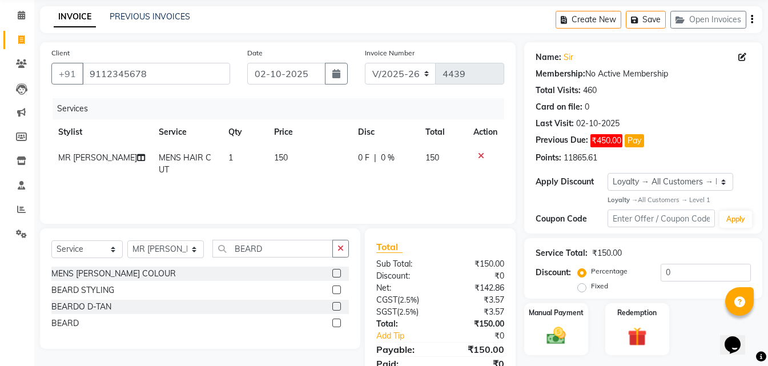
click at [336, 323] on label at bounding box center [336, 323] width 9 height 9
click at [336, 323] on input "checkbox" at bounding box center [335, 323] width 7 height 7
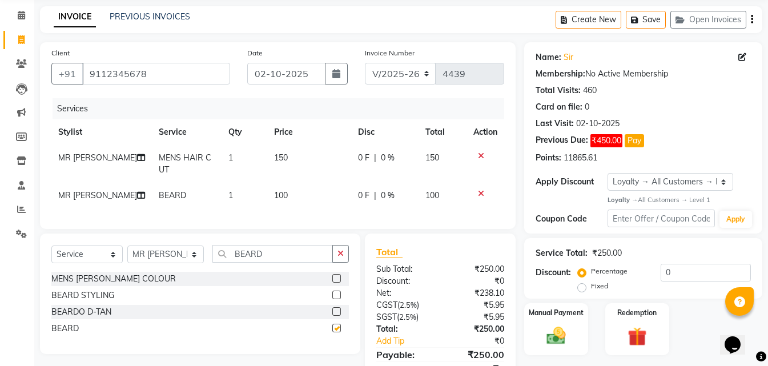
checkbox input "false"
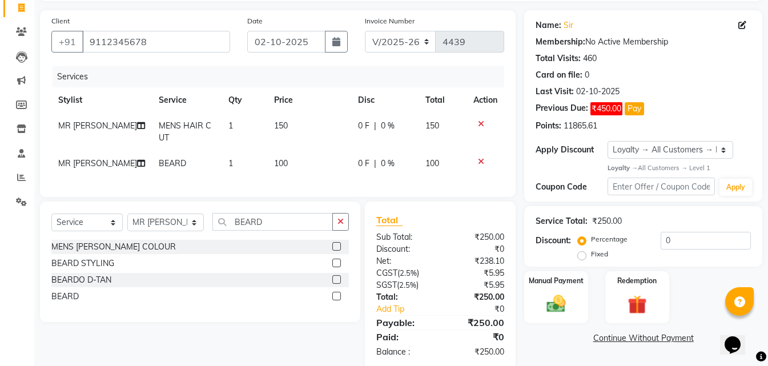
scroll to position [104, 0]
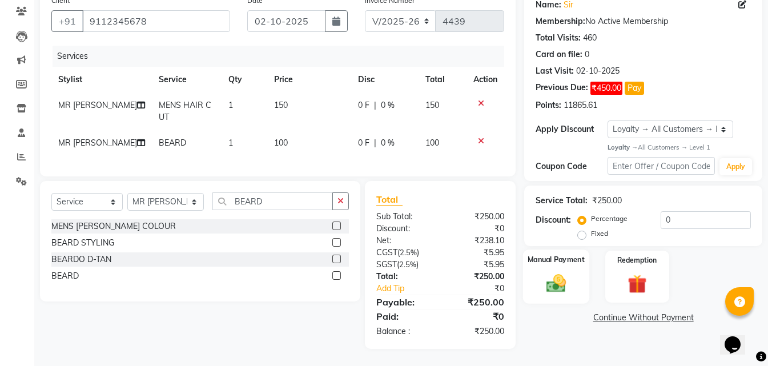
click at [552, 277] on img at bounding box center [556, 283] width 32 height 23
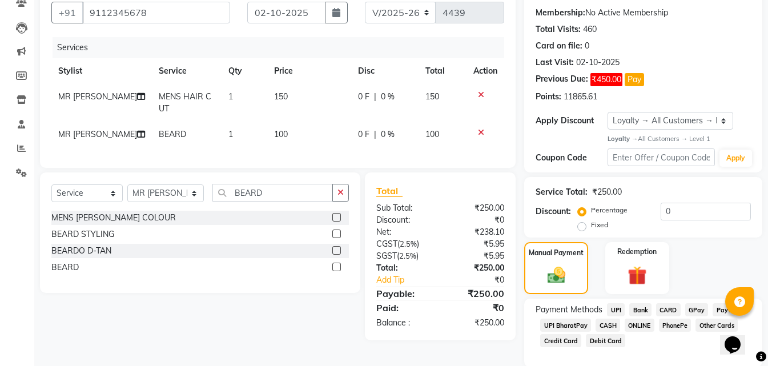
click at [601, 322] on span "CASH" at bounding box center [608, 325] width 25 height 13
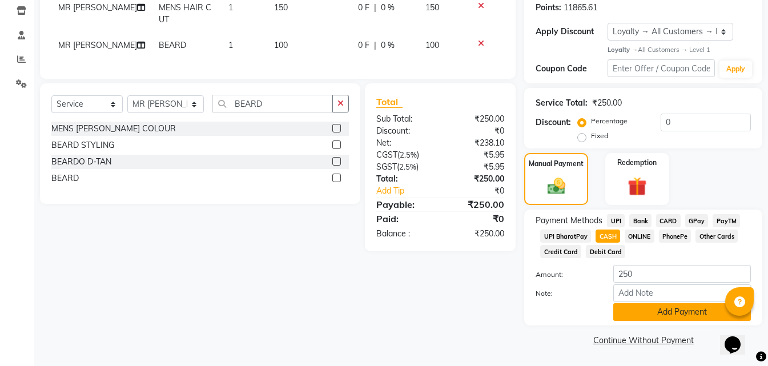
click at [645, 317] on button "Add Payment" at bounding box center [682, 312] width 138 height 18
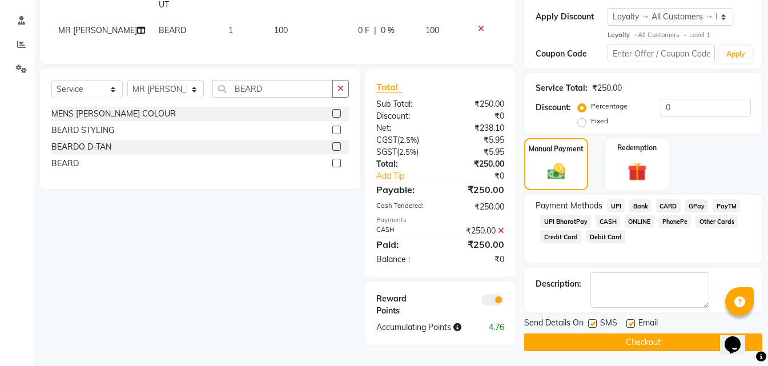
scroll to position [213, 0]
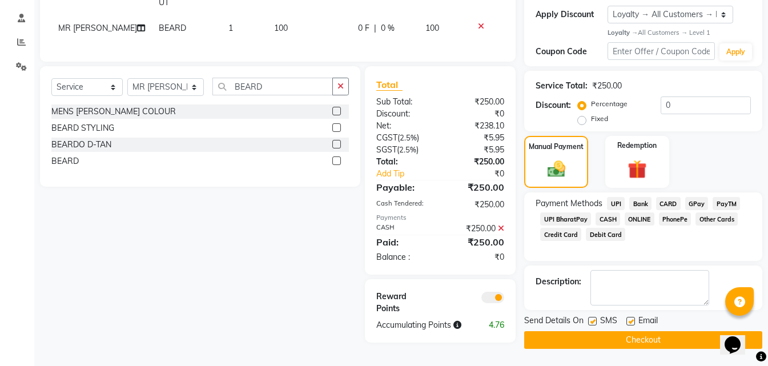
click at [568, 336] on button "Checkout" at bounding box center [643, 340] width 238 height 18
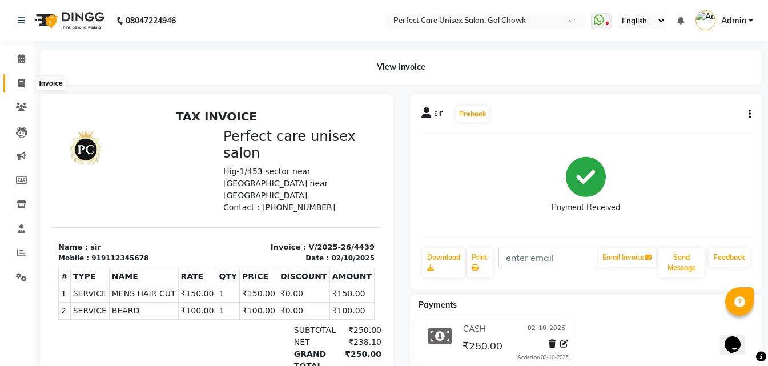
click at [23, 81] on icon at bounding box center [21, 83] width 6 height 9
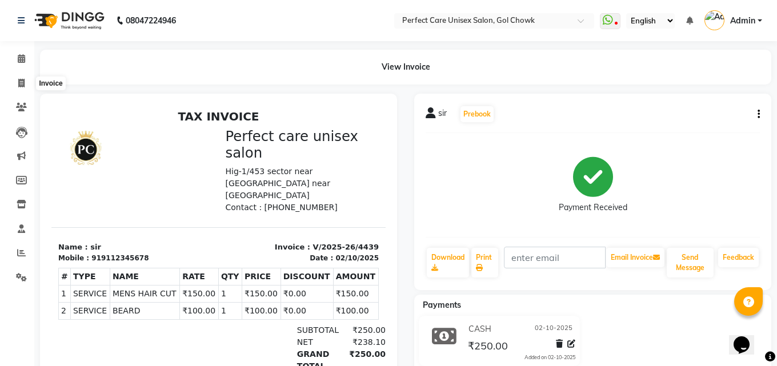
select select "service"
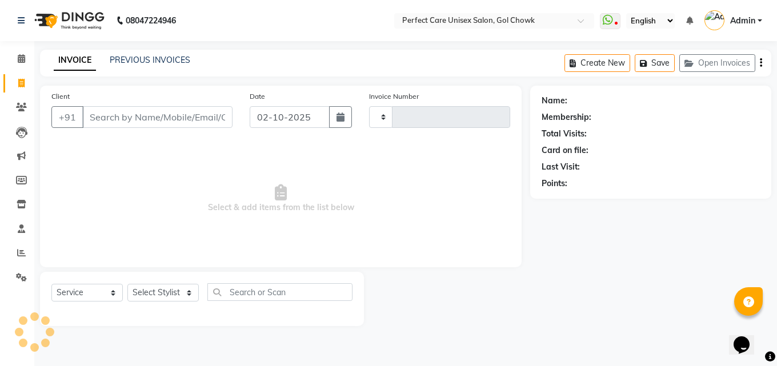
type input "4440"
select select "4751"
click at [176, 65] on link "PREVIOUS INVOICES" at bounding box center [150, 60] width 81 height 10
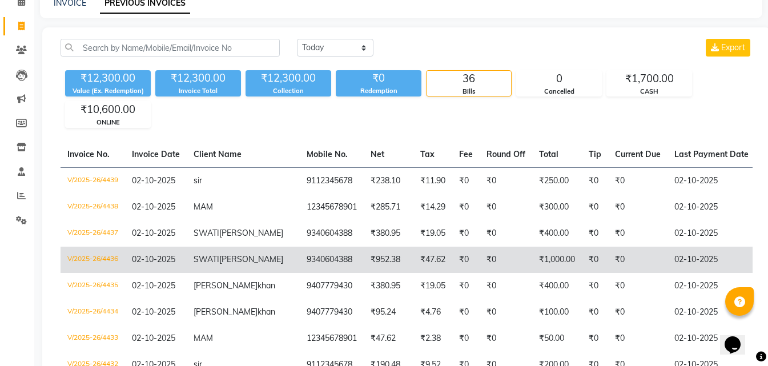
scroll to position [0, 254]
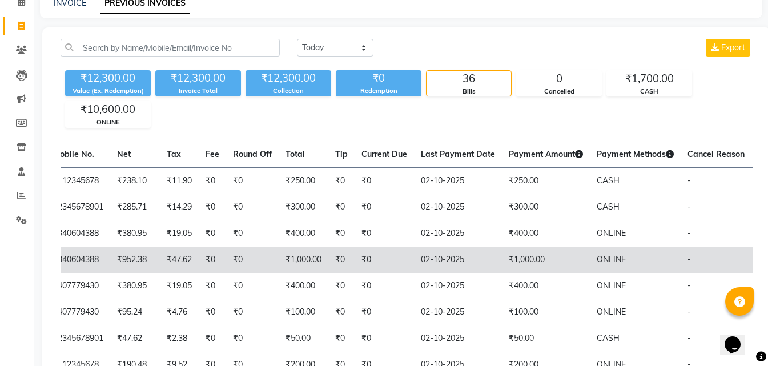
drag, startPoint x: 552, startPoint y: 247, endPoint x: 657, endPoint y: 258, distance: 105.0
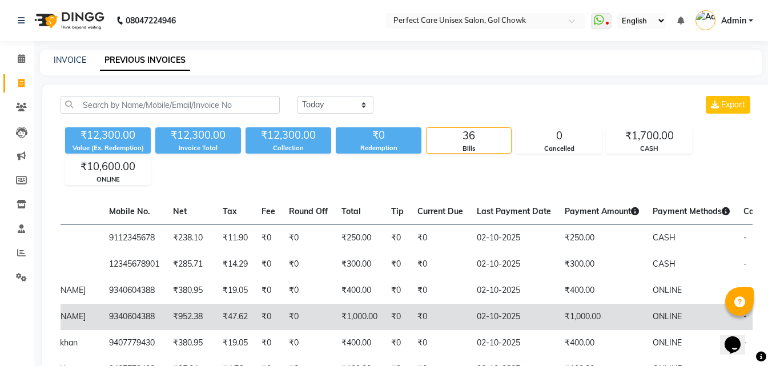
scroll to position [0, 0]
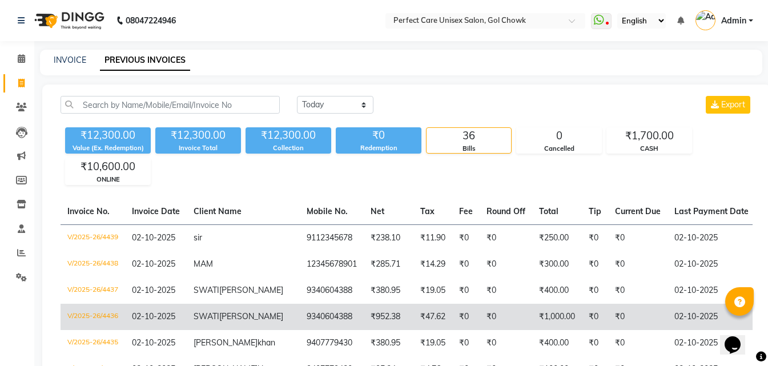
drag, startPoint x: 435, startPoint y: 328, endPoint x: 364, endPoint y: 316, distance: 72.4
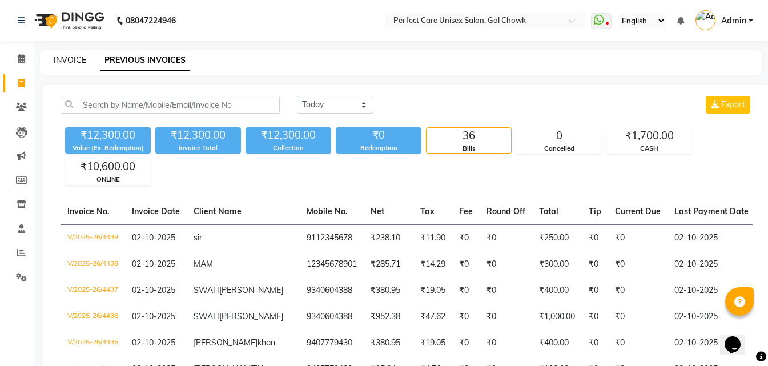
click at [73, 58] on link "INVOICE" at bounding box center [70, 60] width 33 height 10
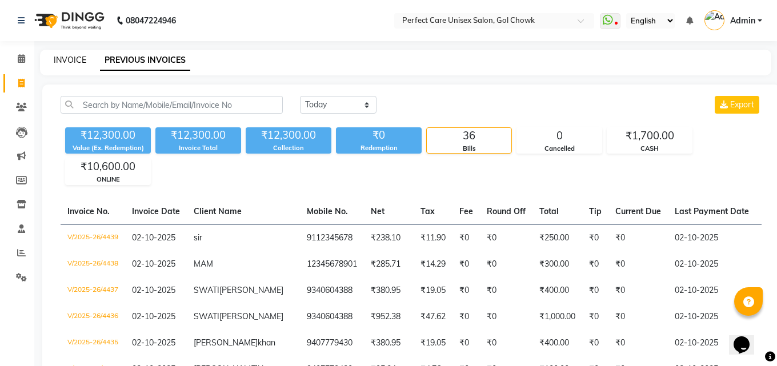
select select "4751"
select select "service"
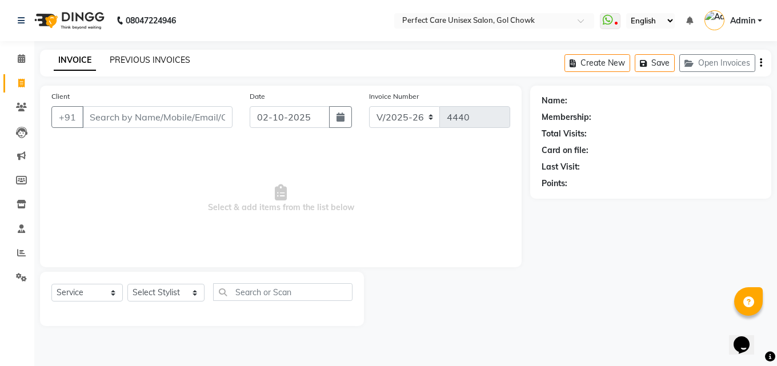
click at [147, 58] on link "PREVIOUS INVOICES" at bounding box center [150, 60] width 81 height 10
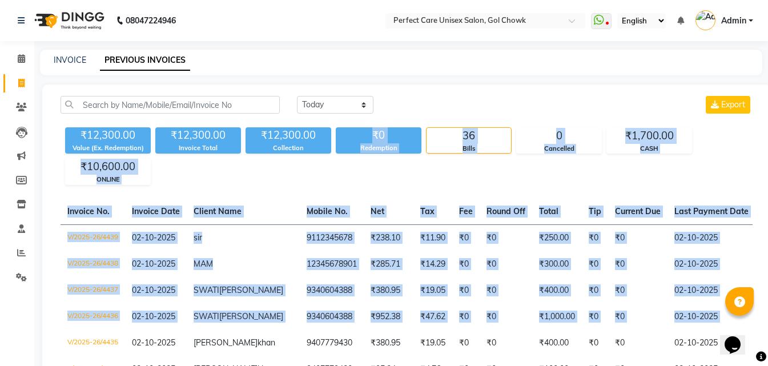
drag, startPoint x: 319, startPoint y: 154, endPoint x: 776, endPoint y: 340, distance: 493.5
click at [768, 340] on html "08047224946 Select Location × Perfect Care Unisex Salon, Gol Chowk WhatsApp Sta…" at bounding box center [384, 183] width 768 height 366
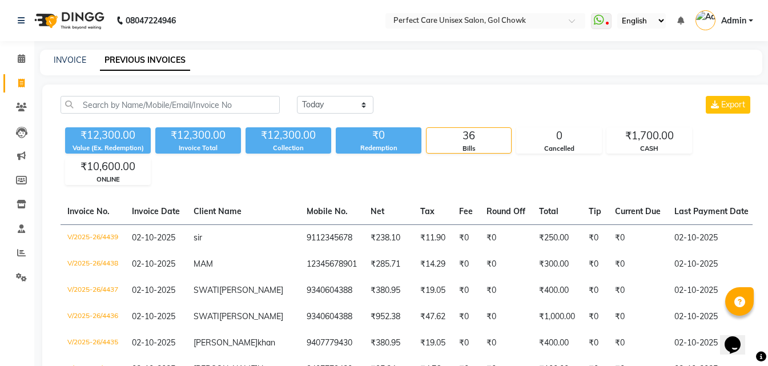
click at [287, 179] on div "₹12,300.00 Value (Ex. Redemption) ₹12,300.00 Invoice Total ₹12,300.00 Collectio…" at bounding box center [407, 154] width 692 height 62
click at [70, 58] on link "INVOICE" at bounding box center [70, 60] width 33 height 10
select select "service"
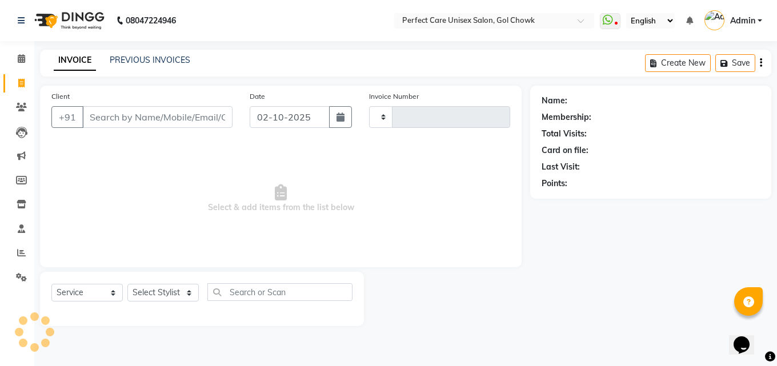
type input "4440"
select select "4751"
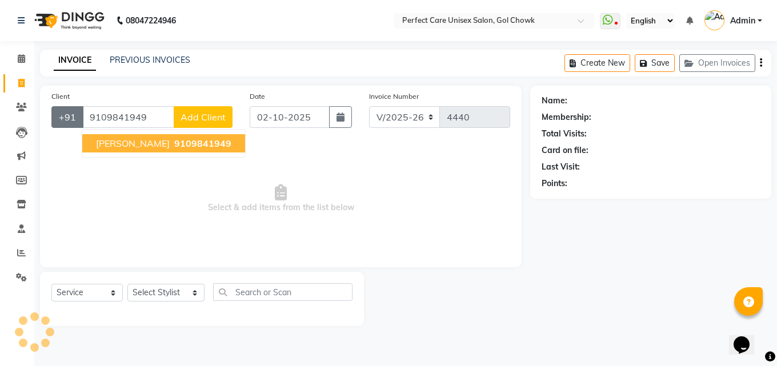
type input "9109841949"
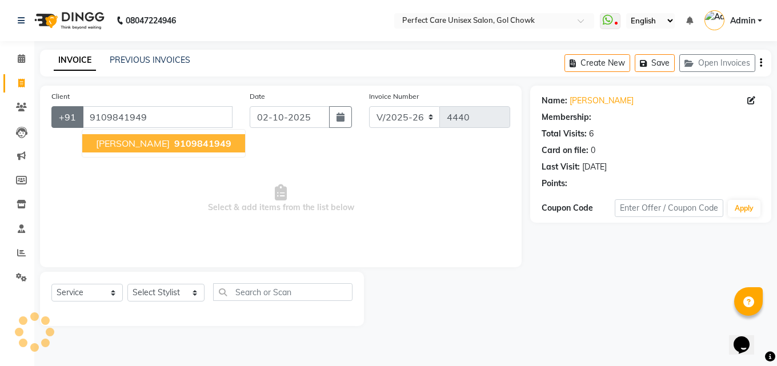
select select "1: Object"
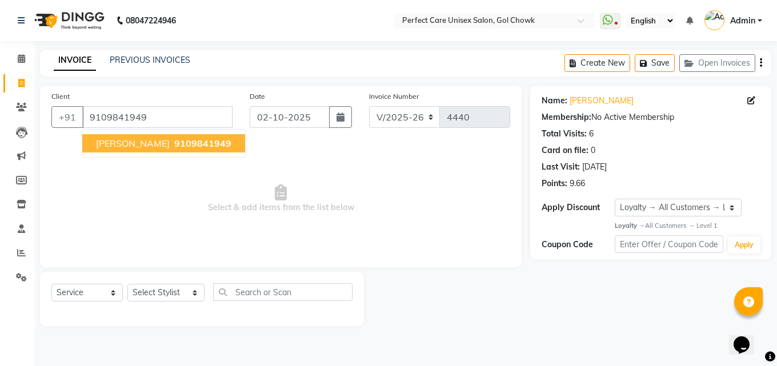
click at [160, 145] on span "[PERSON_NAME]" at bounding box center [133, 143] width 74 height 11
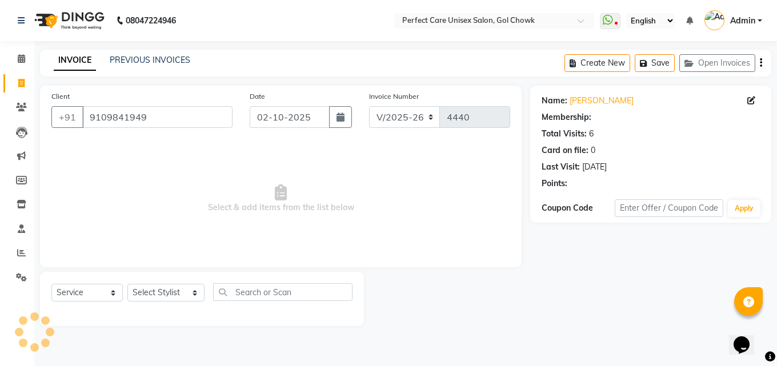
select select "1: Object"
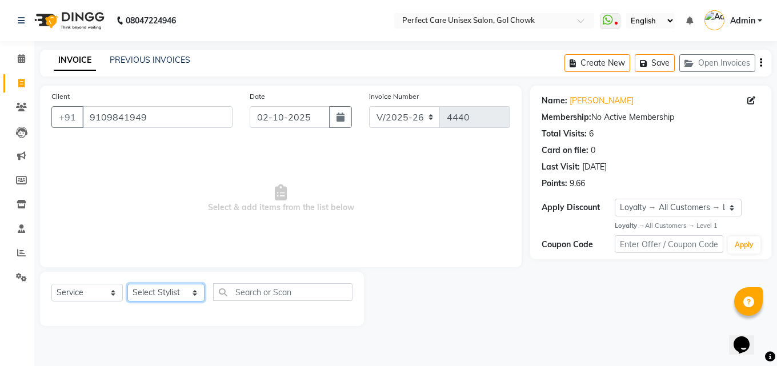
click at [164, 291] on select "Select Stylist MISS. [PERSON_NAME] [PERSON_NAME] MISS [PERSON_NAME] MISS [PERSO…" at bounding box center [165, 293] width 77 height 18
select select "32649"
click at [127, 284] on select "Select Stylist MISS. [PERSON_NAME] [PERSON_NAME] MISS [PERSON_NAME] MISS [PERSO…" at bounding box center [165, 293] width 77 height 18
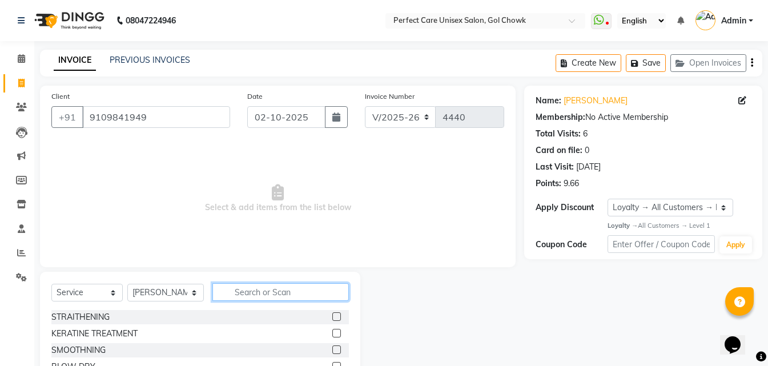
click at [246, 294] on input "text" at bounding box center [280, 292] width 136 height 18
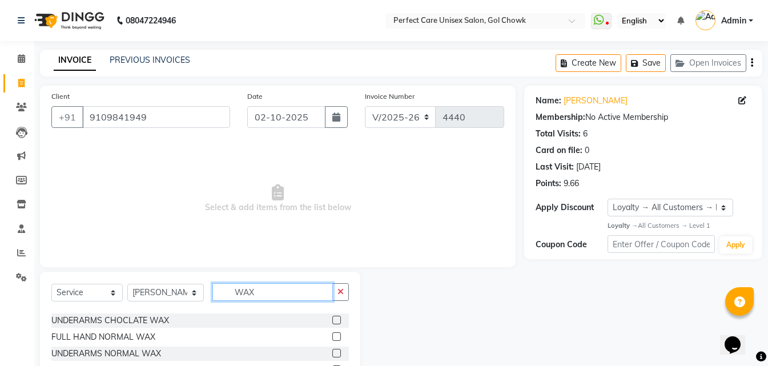
scroll to position [57, 0]
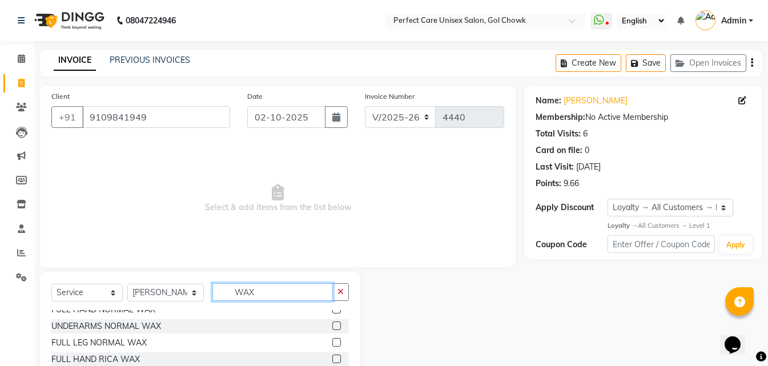
type input "WAX"
click at [332, 359] on label at bounding box center [336, 359] width 9 height 9
click at [332, 359] on input "checkbox" at bounding box center [335, 359] width 7 height 7
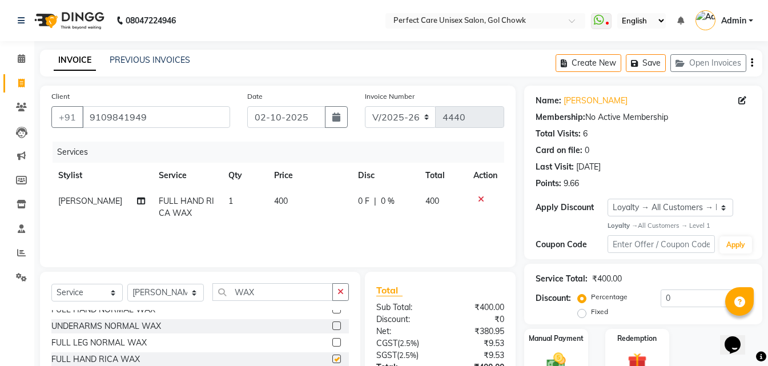
checkbox input "false"
drag, startPoint x: 273, startPoint y: 293, endPoint x: 226, endPoint y: 301, distance: 48.7
click at [226, 301] on div "Select Service Product Membership Package Voucher Prepaid Gift Card Select Styl…" at bounding box center [199, 296] width 297 height 27
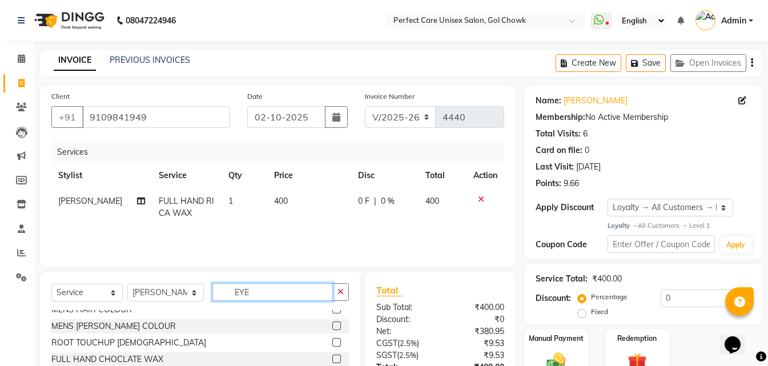
scroll to position [0, 0]
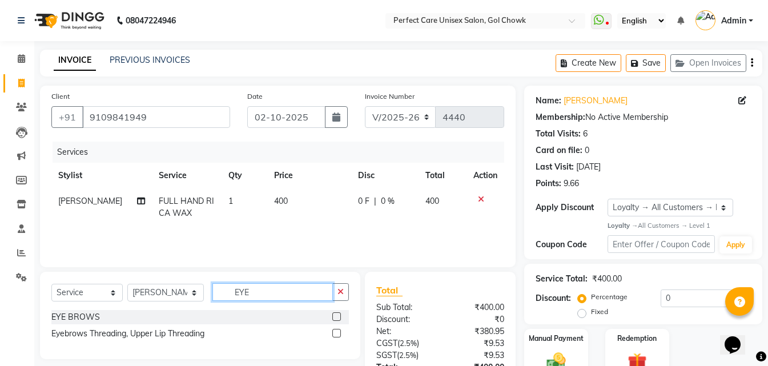
type input "EYE"
click at [336, 335] on label at bounding box center [336, 333] width 9 height 9
click at [336, 335] on input "checkbox" at bounding box center [335, 333] width 7 height 7
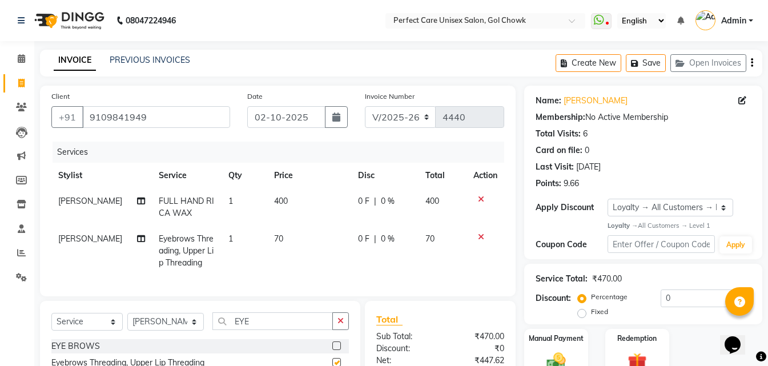
checkbox input "false"
click at [278, 200] on span "400" at bounding box center [281, 201] width 14 height 10
select select "32649"
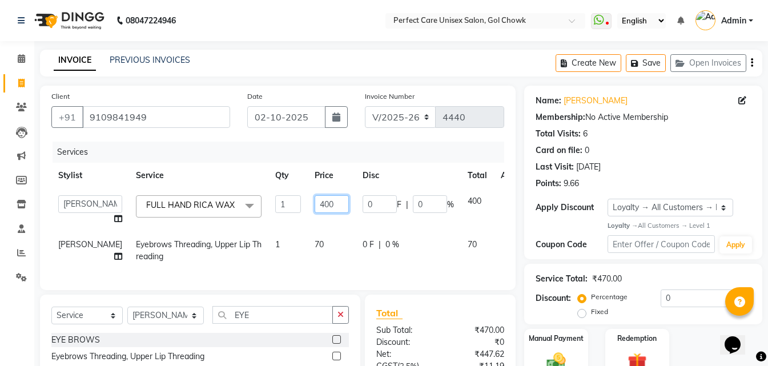
click at [315, 211] on input "400" at bounding box center [332, 204] width 34 height 18
type input "450"
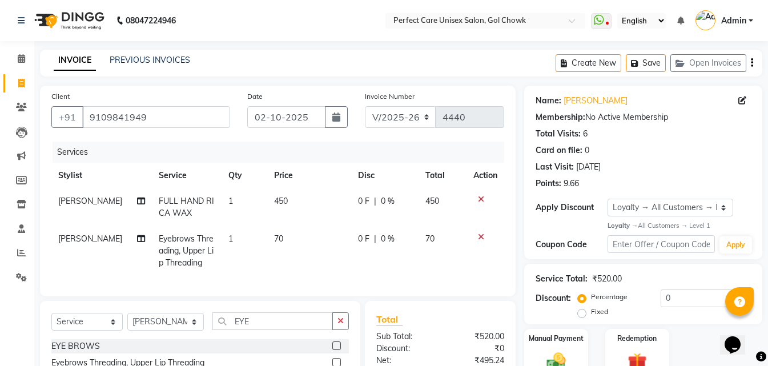
click at [304, 246] on td "70" at bounding box center [309, 251] width 84 height 50
select select "32649"
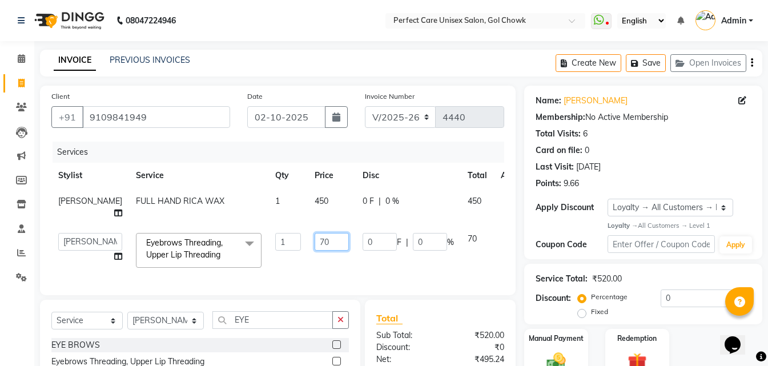
click at [315, 251] on input "70" at bounding box center [332, 242] width 34 height 18
type input "7"
type input "60"
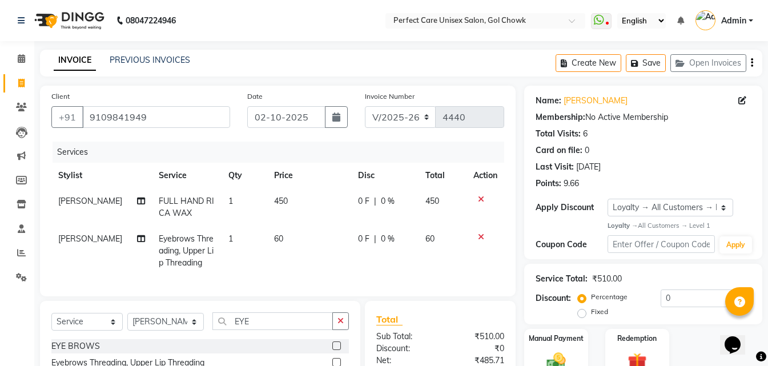
click at [316, 277] on div "Services Stylist Service Qty Price Disc Total Action [PERSON_NAME] FULL HAND RI…" at bounding box center [277, 213] width 453 height 143
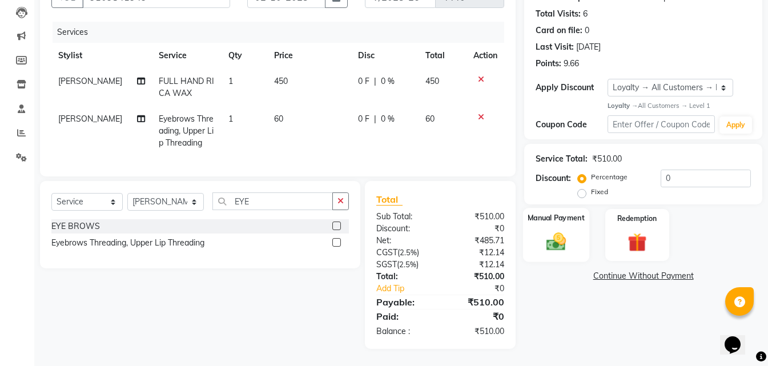
click at [545, 231] on img at bounding box center [556, 242] width 32 height 23
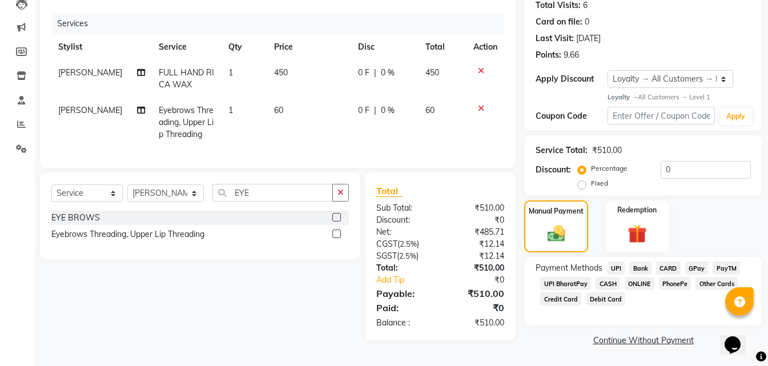
click at [642, 283] on span "ONLINE" at bounding box center [640, 283] width 30 height 13
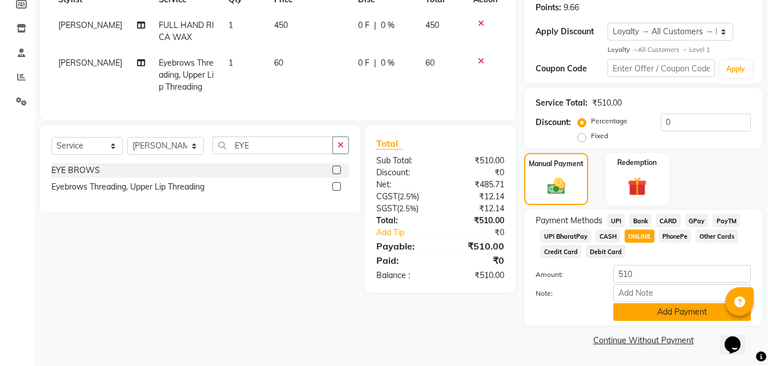
click at [646, 319] on button "Add Payment" at bounding box center [682, 312] width 138 height 18
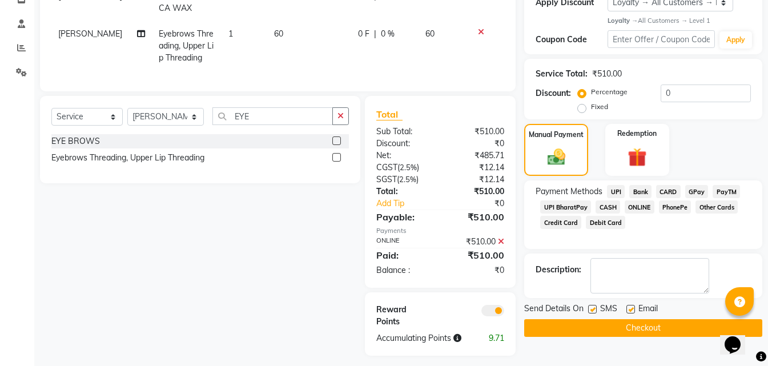
scroll to position [220, 0]
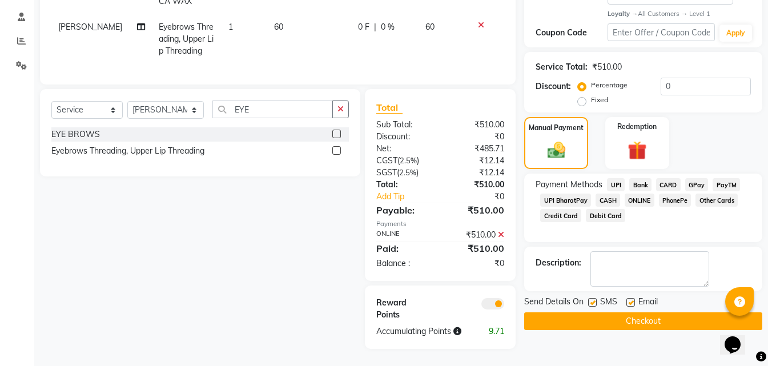
click at [592, 312] on button "Checkout" at bounding box center [643, 321] width 238 height 18
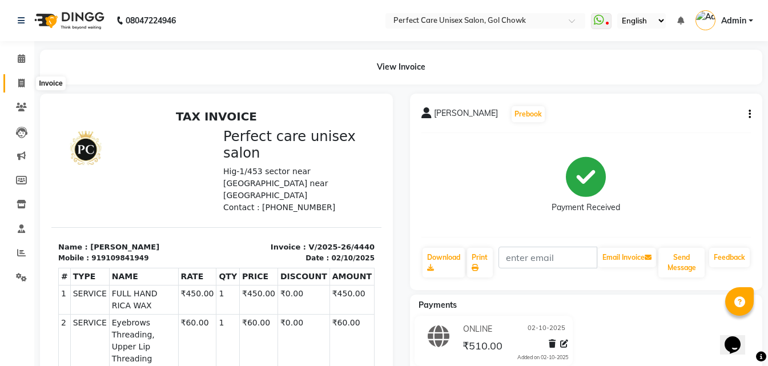
click at [20, 82] on icon at bounding box center [21, 83] width 6 height 9
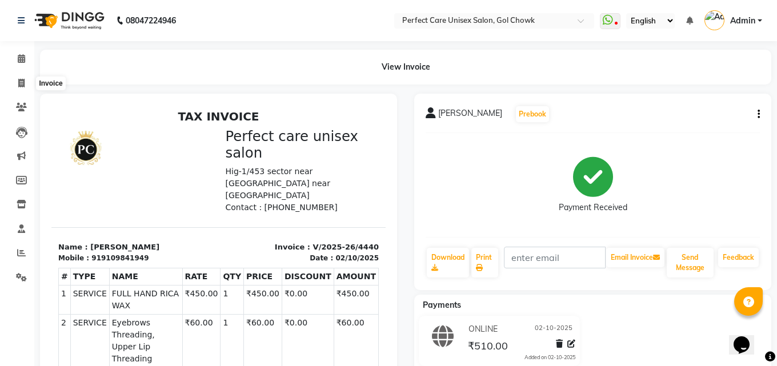
select select "4751"
select select "service"
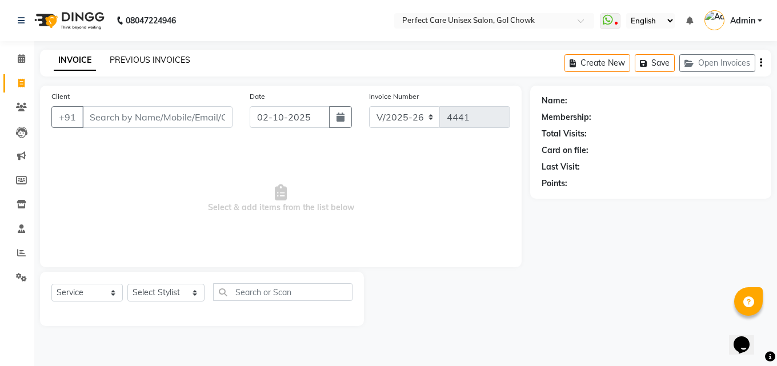
click at [163, 61] on link "PREVIOUS INVOICES" at bounding box center [150, 60] width 81 height 10
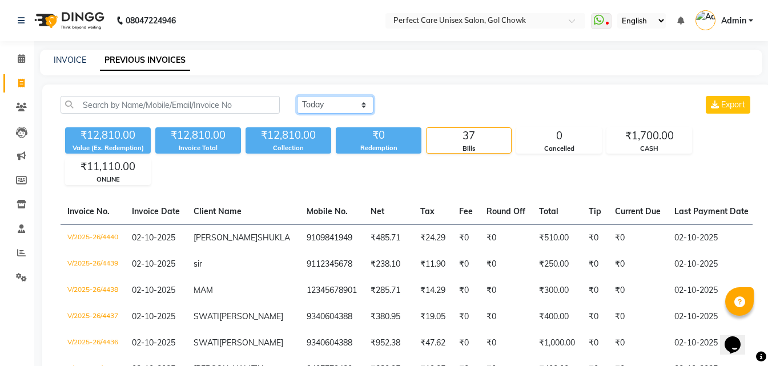
click at [353, 102] on select "[DATE] [DATE] Custom Range" at bounding box center [335, 105] width 77 height 18
click at [297, 96] on select "[DATE] [DATE] Custom Range" at bounding box center [335, 105] width 77 height 18
click at [332, 104] on select "[DATE] [DATE] Custom Range" at bounding box center [335, 105] width 77 height 18
click at [297, 96] on select "[DATE] [DATE] Custom Range" at bounding box center [335, 105] width 77 height 18
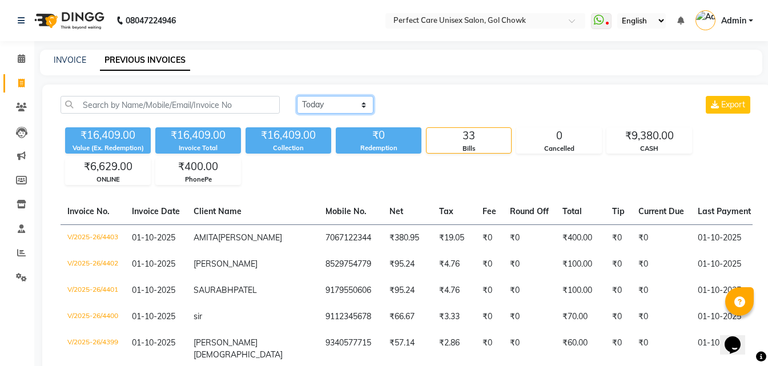
click at [338, 100] on select "[DATE] [DATE] Custom Range" at bounding box center [335, 105] width 77 height 18
select select "today"
click at [297, 96] on select "[DATE] [DATE] Custom Range" at bounding box center [335, 105] width 77 height 18
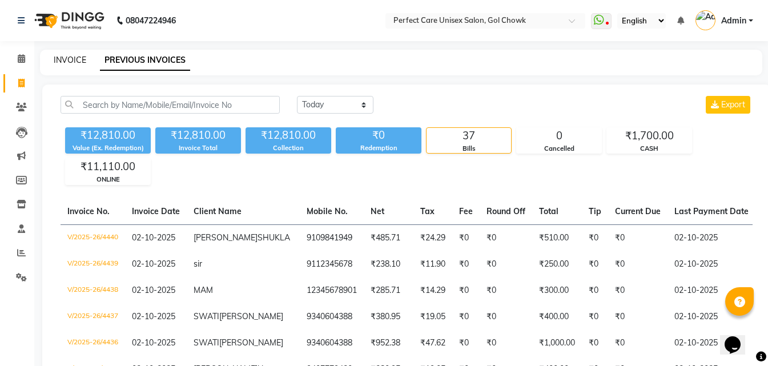
click at [71, 57] on link "INVOICE" at bounding box center [70, 60] width 33 height 10
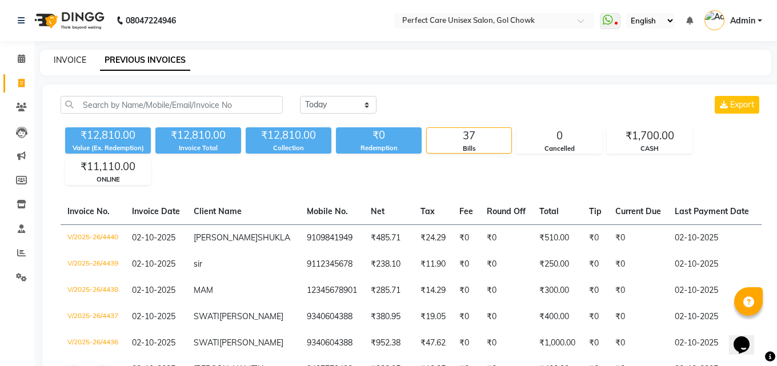
select select "service"
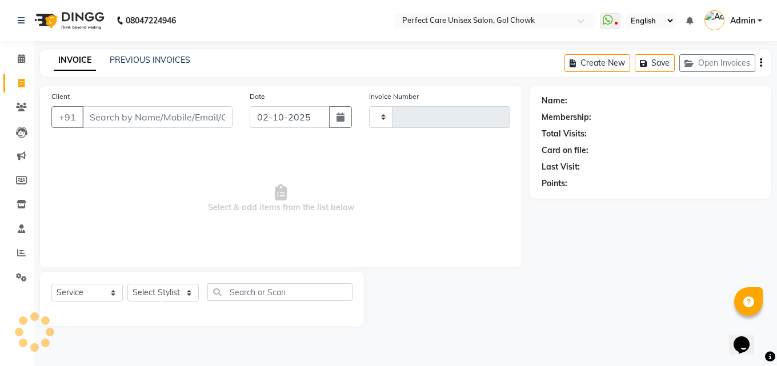
type input "4441"
select select "4751"
click at [161, 58] on link "PREVIOUS INVOICES" at bounding box center [150, 60] width 81 height 10
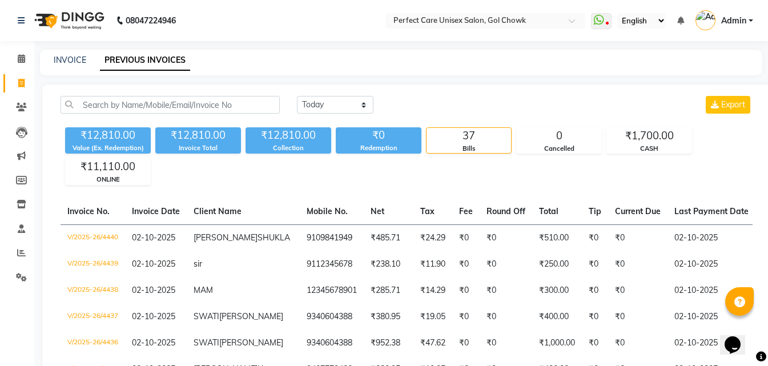
click at [69, 53] on div "INVOICE PREVIOUS INVOICES" at bounding box center [401, 63] width 722 height 26
click at [79, 59] on link "INVOICE" at bounding box center [70, 60] width 33 height 10
select select "service"
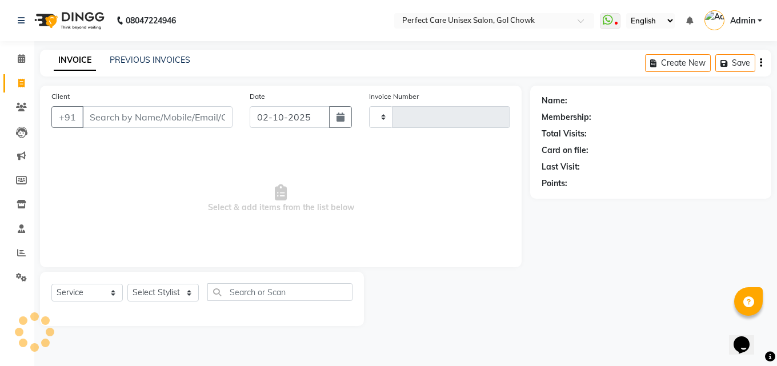
type input "4441"
select select "4751"
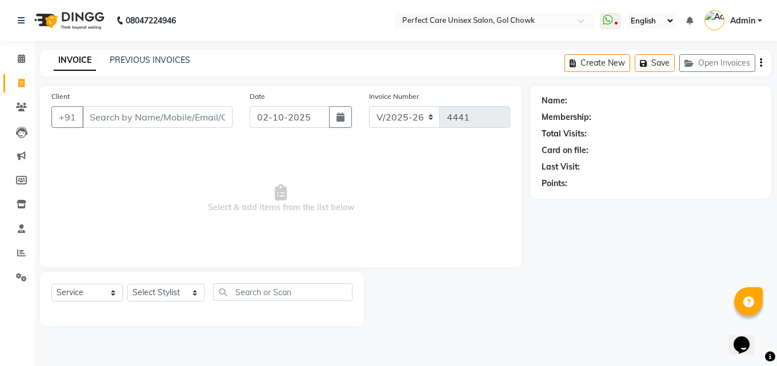
click at [89, 119] on input "Client" at bounding box center [157, 117] width 150 height 22
drag, startPoint x: 767, startPoint y: 79, endPoint x: 698, endPoint y: 106, distance: 73.4
click at [767, 80] on main "INVOICE PREVIOUS INVOICES Create New Save Open Invoices Client +91 Date [DATE] …" at bounding box center [405, 196] width 742 height 293
click at [142, 176] on span "Select & add items from the list below" at bounding box center [280, 199] width 458 height 114
